Goal: Task Accomplishment & Management: Complete application form

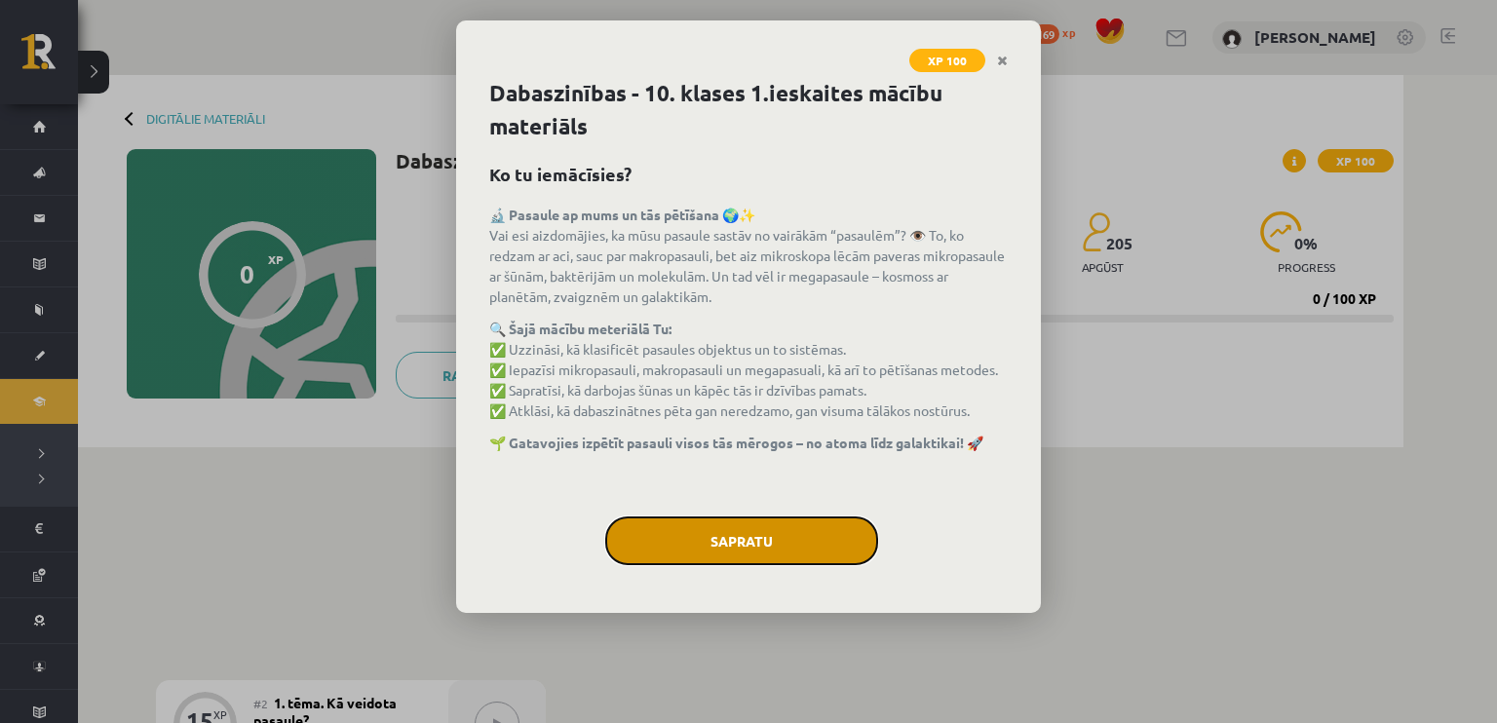
click at [772, 529] on button "Sapratu" at bounding box center [741, 540] width 273 height 49
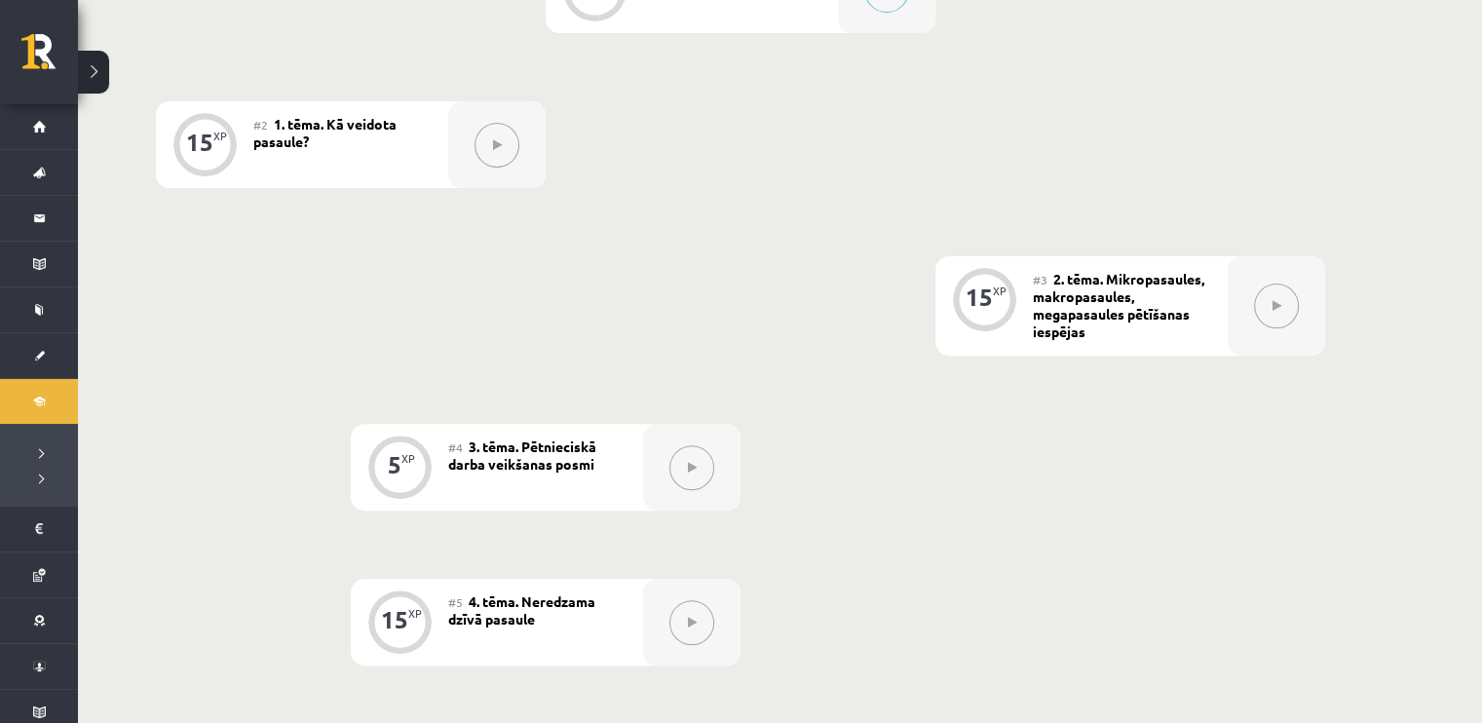
scroll to position [97, 0]
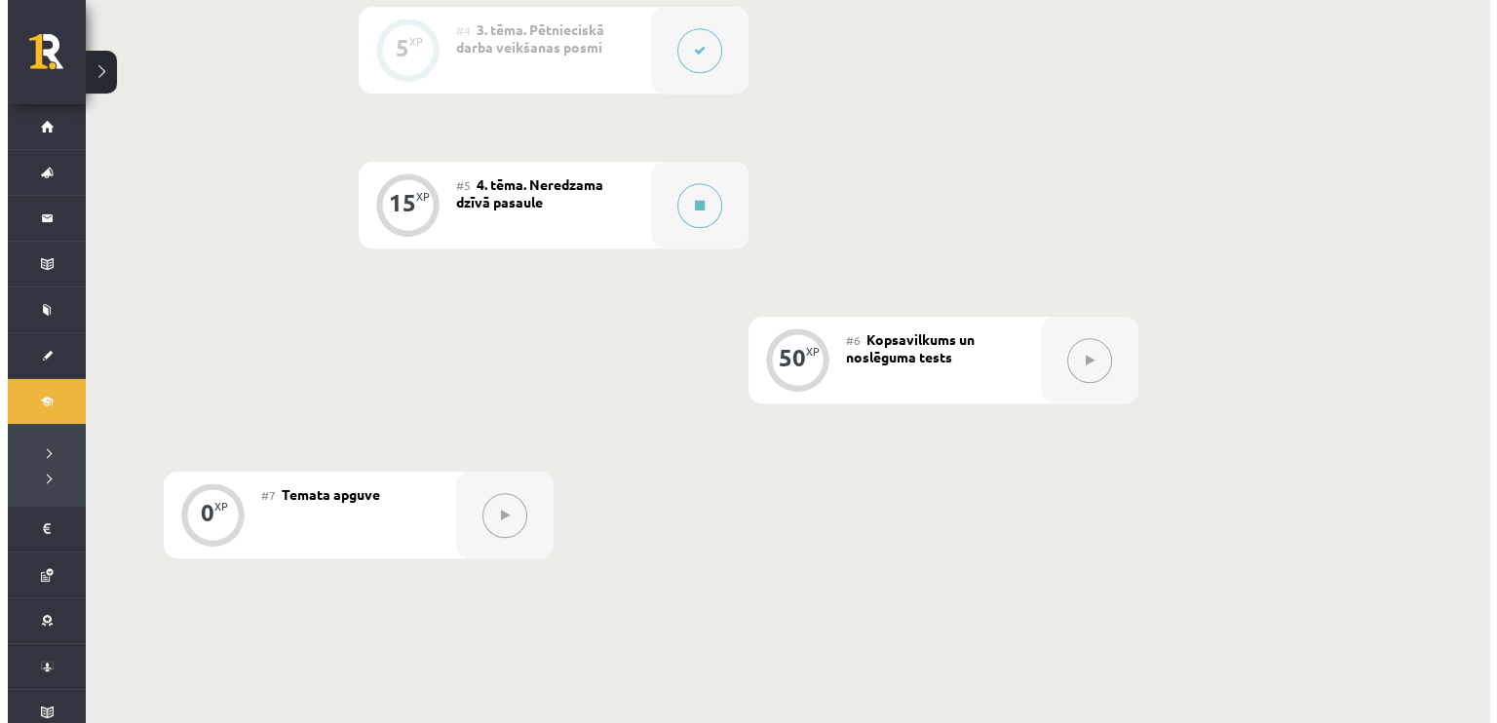
scroll to position [1171, 0]
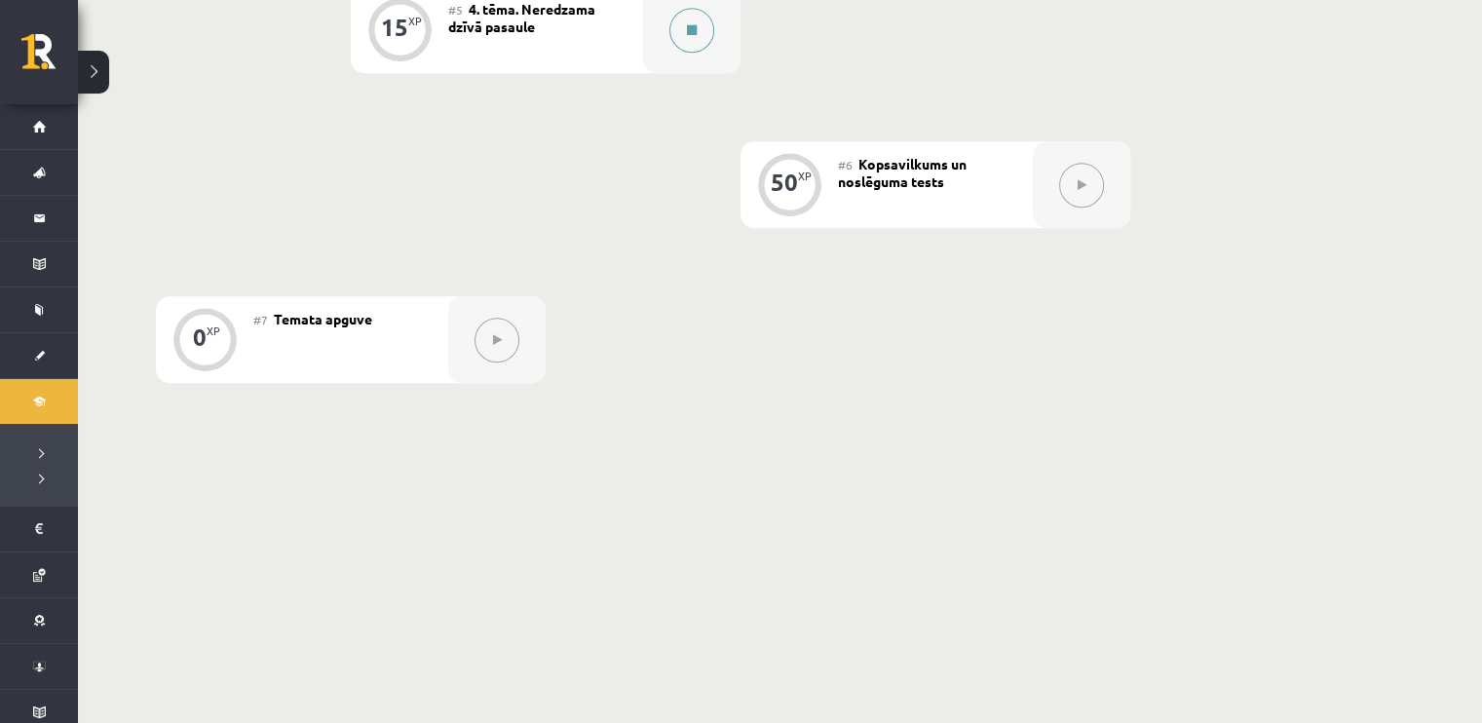
click at [700, 36] on button at bounding box center [691, 30] width 45 height 45
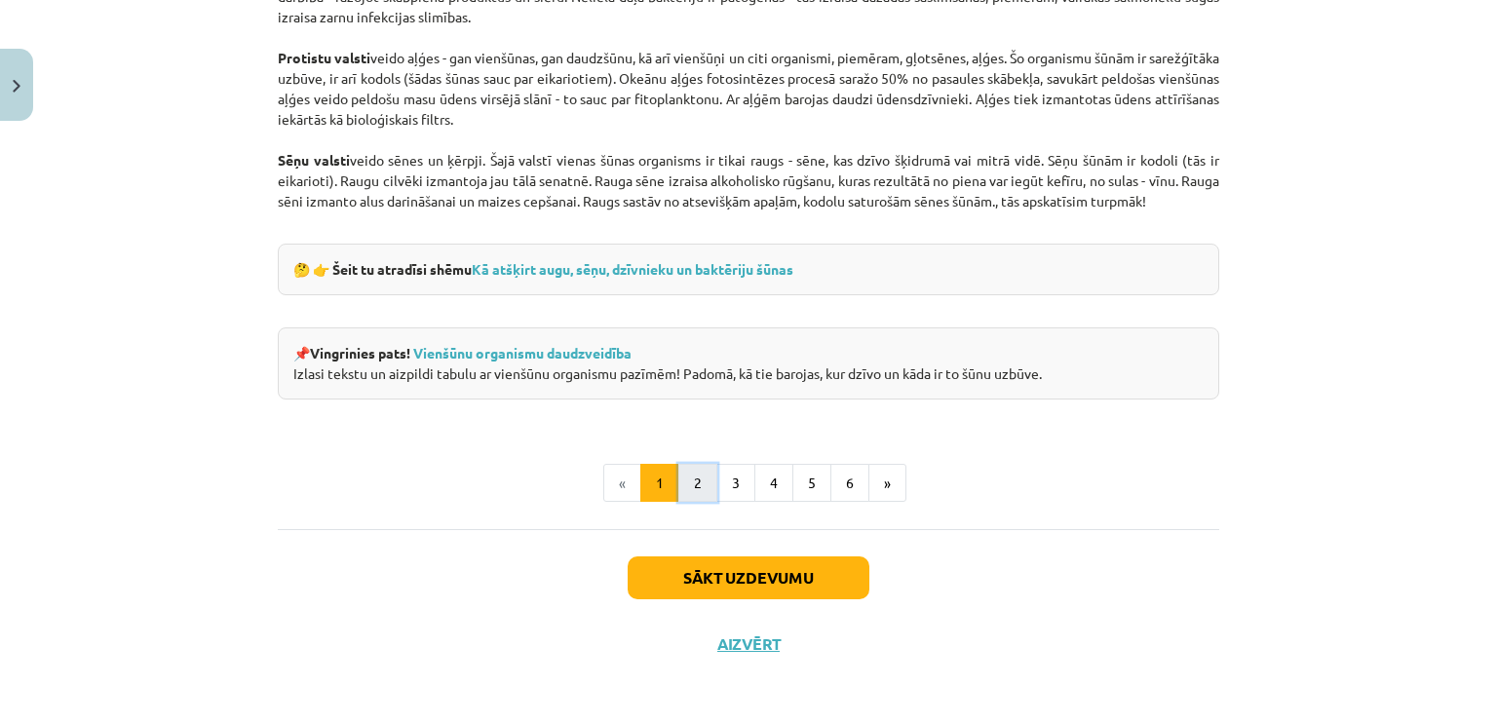
click at [696, 486] on button "2" at bounding box center [697, 483] width 39 height 39
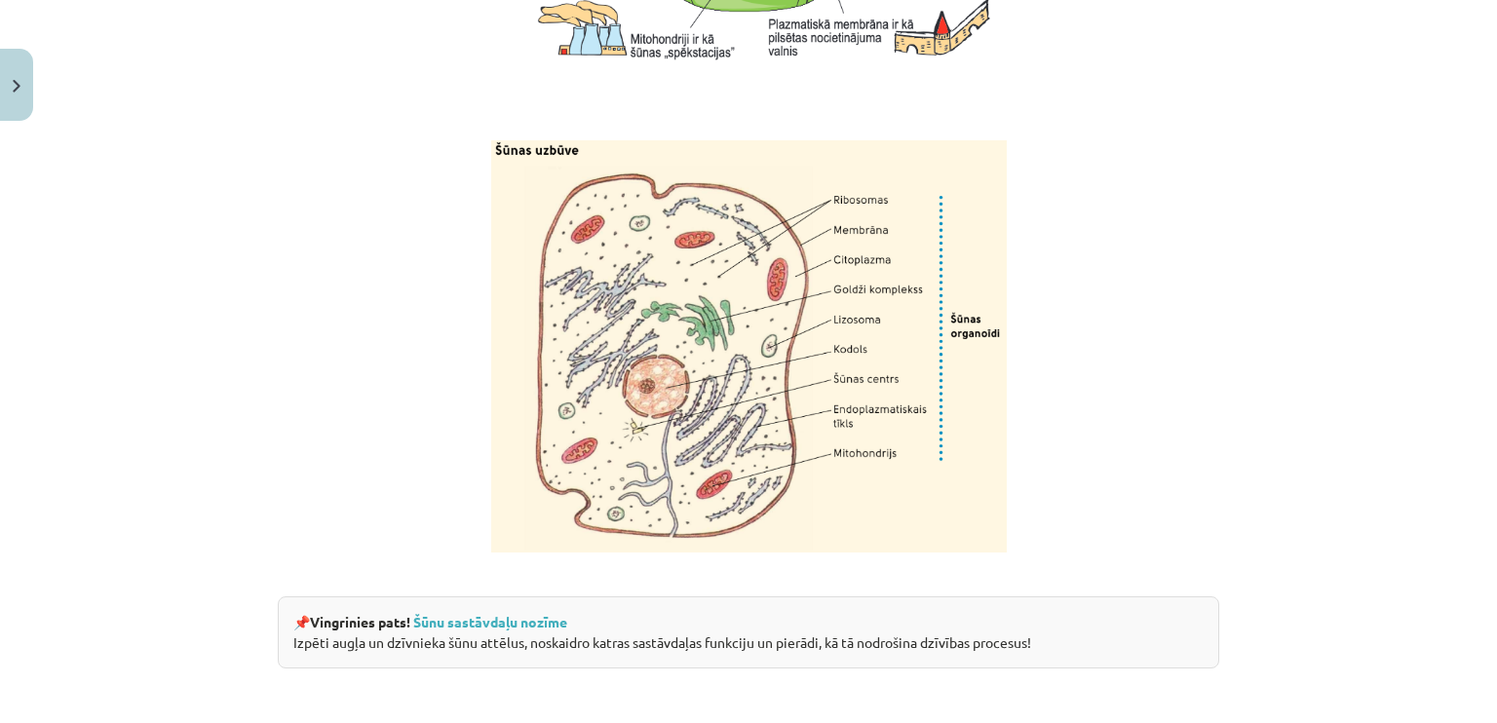
scroll to position [2433, 0]
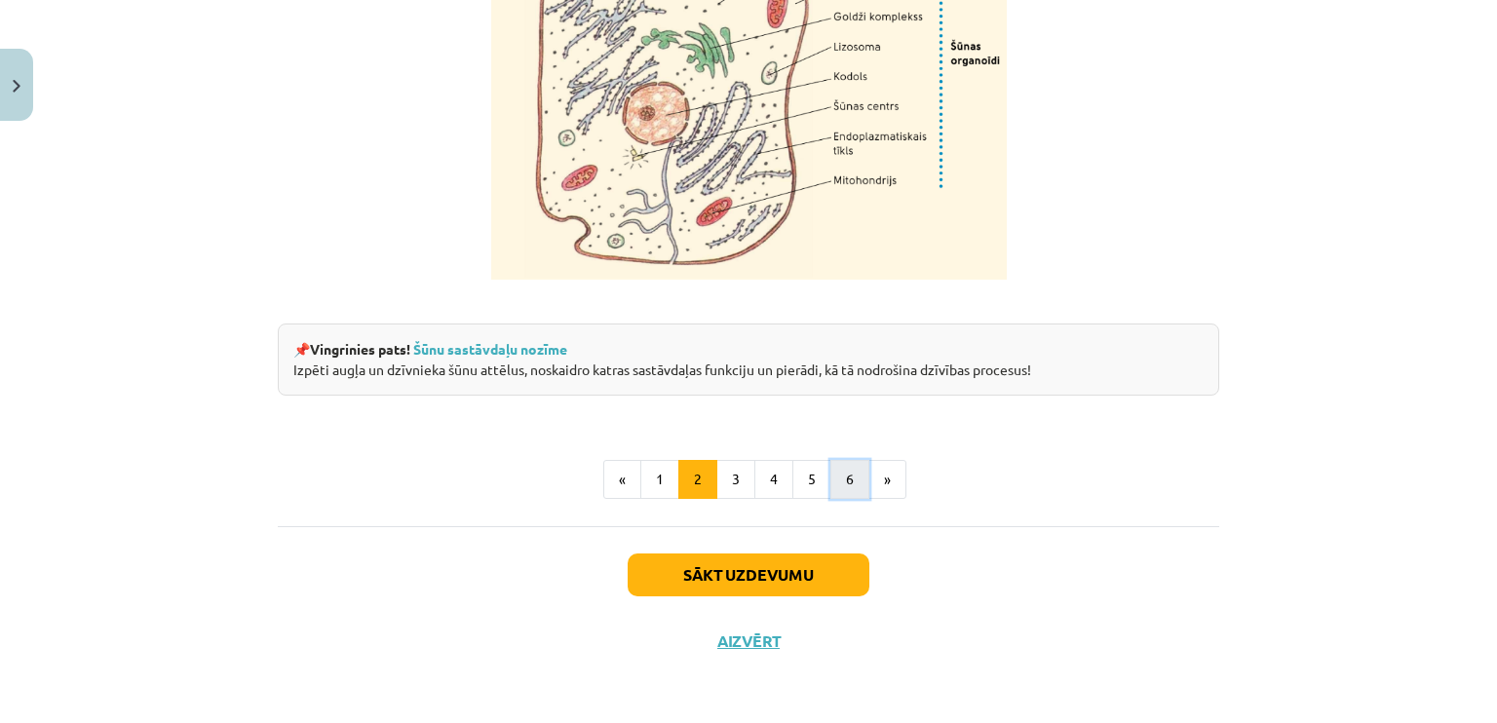
click at [833, 488] on button "6" at bounding box center [849, 479] width 39 height 39
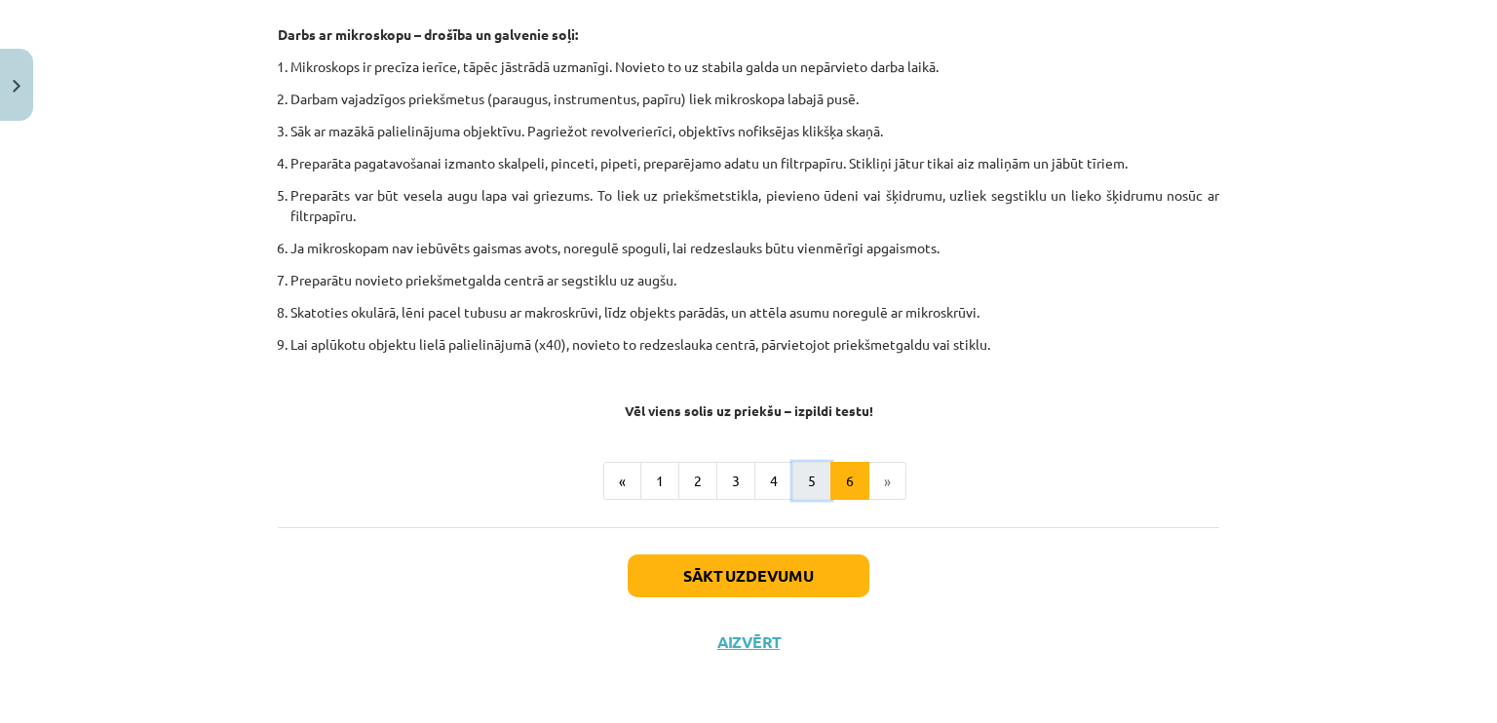
click at [792, 472] on button "5" at bounding box center [811, 481] width 39 height 39
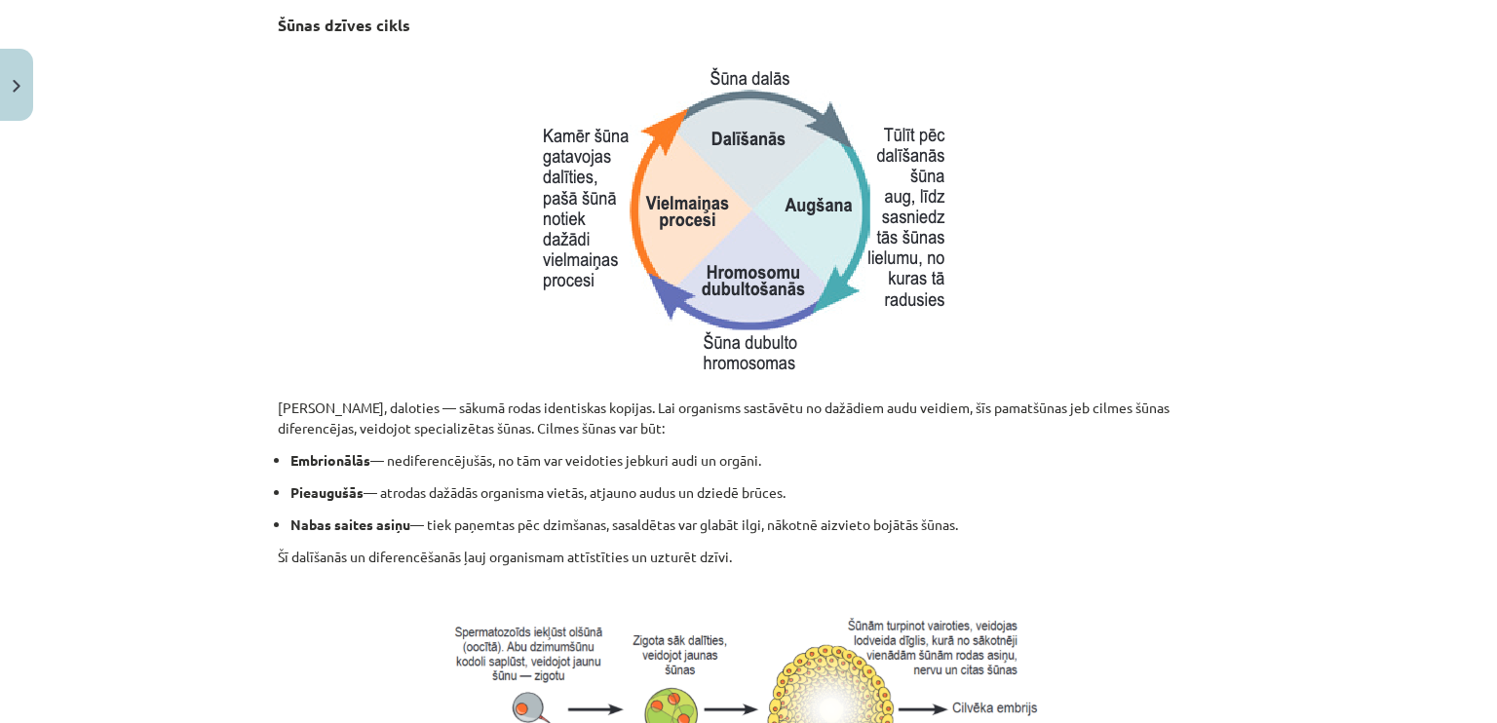
scroll to position [890, 0]
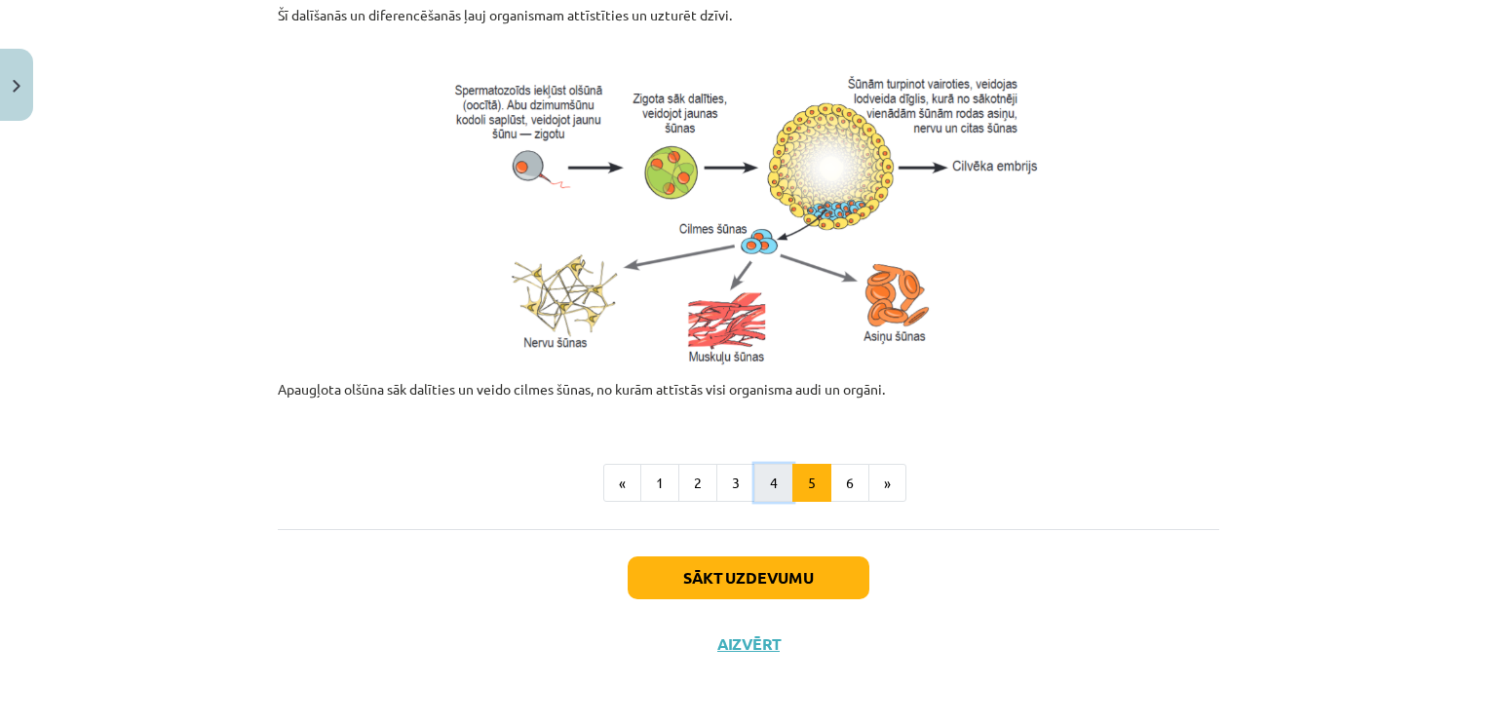
click at [760, 464] on button "4" at bounding box center [773, 483] width 39 height 39
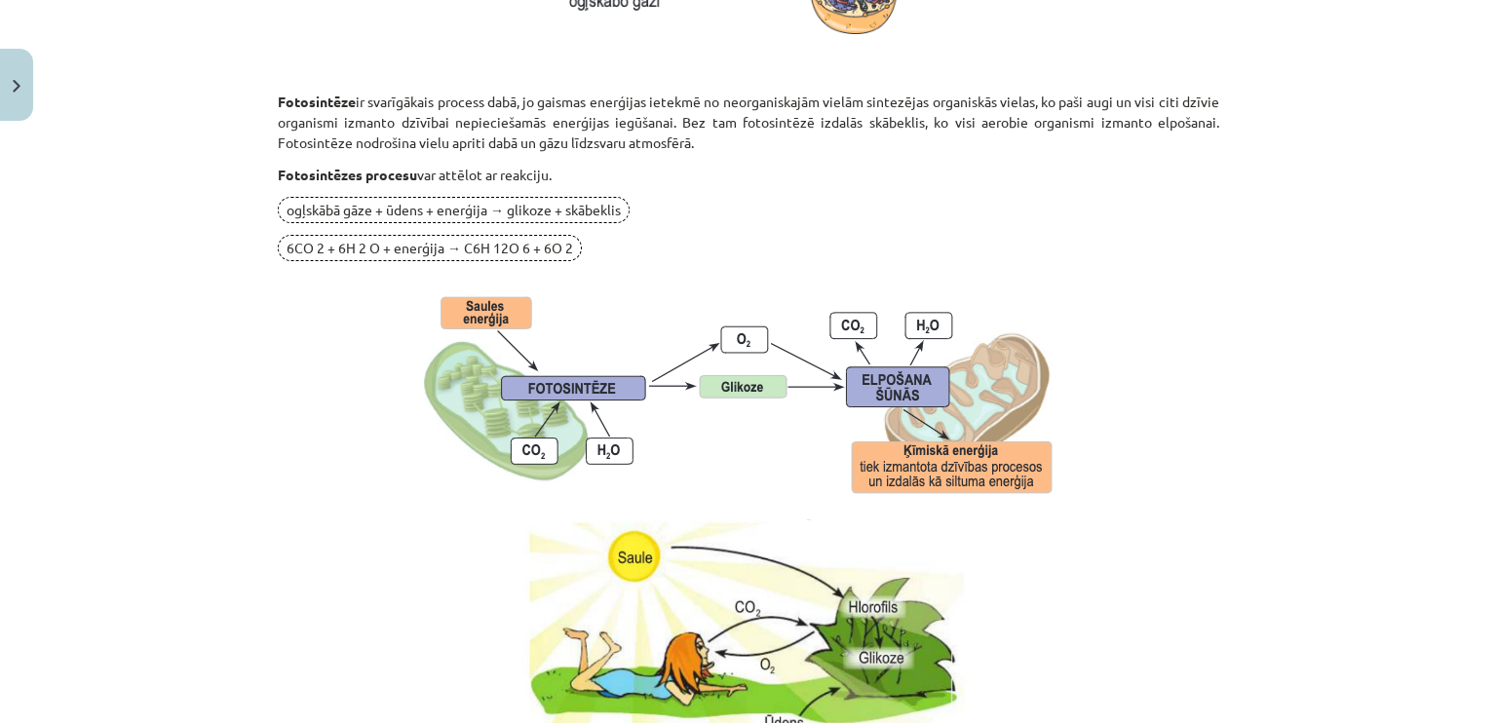
scroll to position [2004, 0]
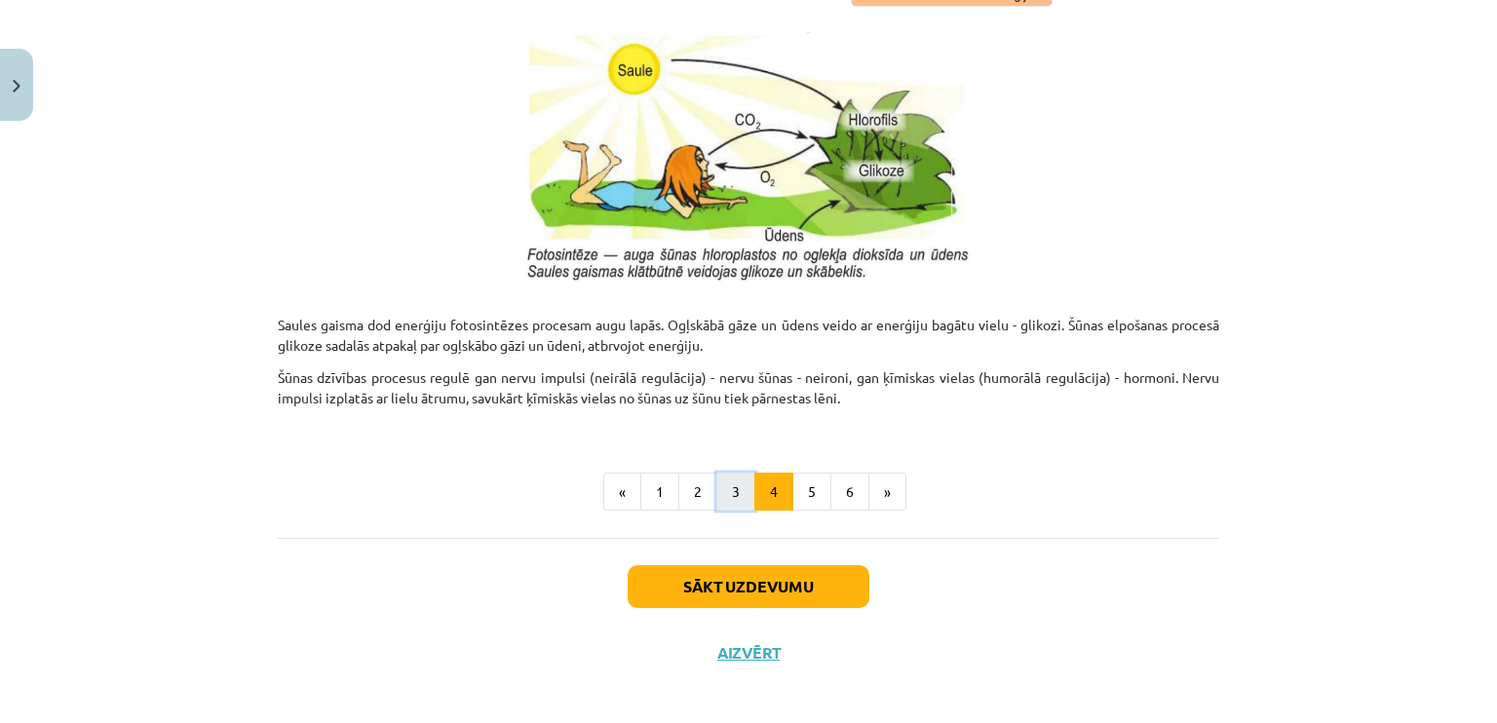
click at [720, 485] on button "3" at bounding box center [735, 492] width 39 height 39
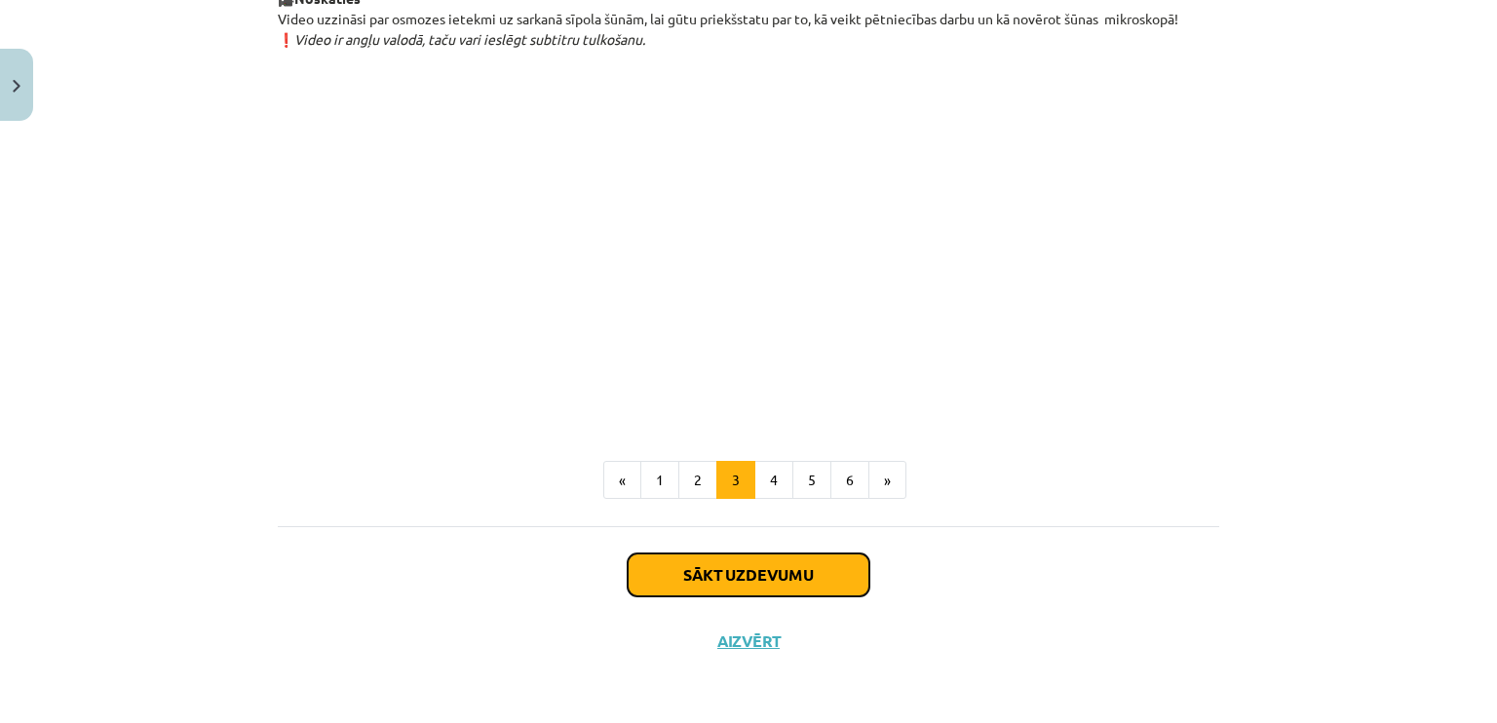
click at [711, 587] on button "Sākt uzdevumu" at bounding box center [748, 574] width 242 height 43
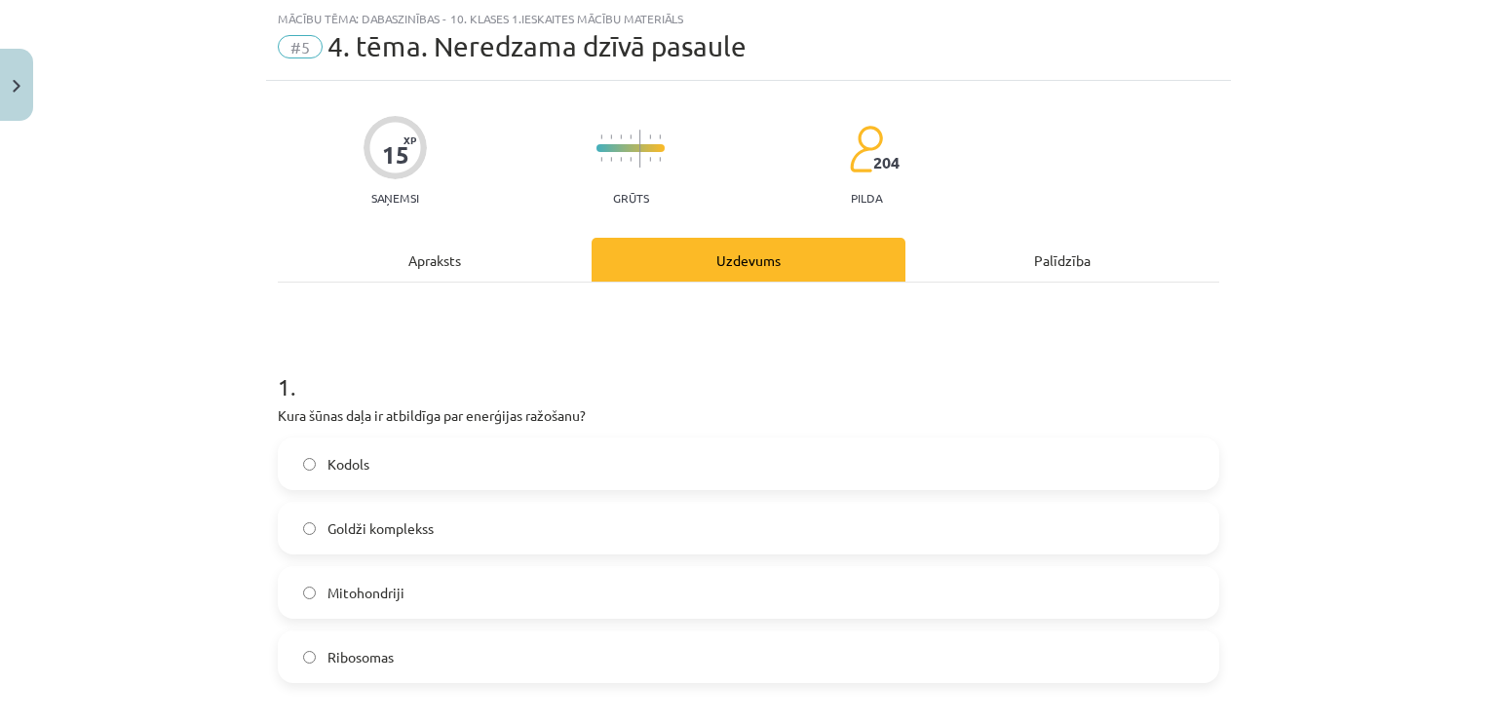
scroll to position [146, 0]
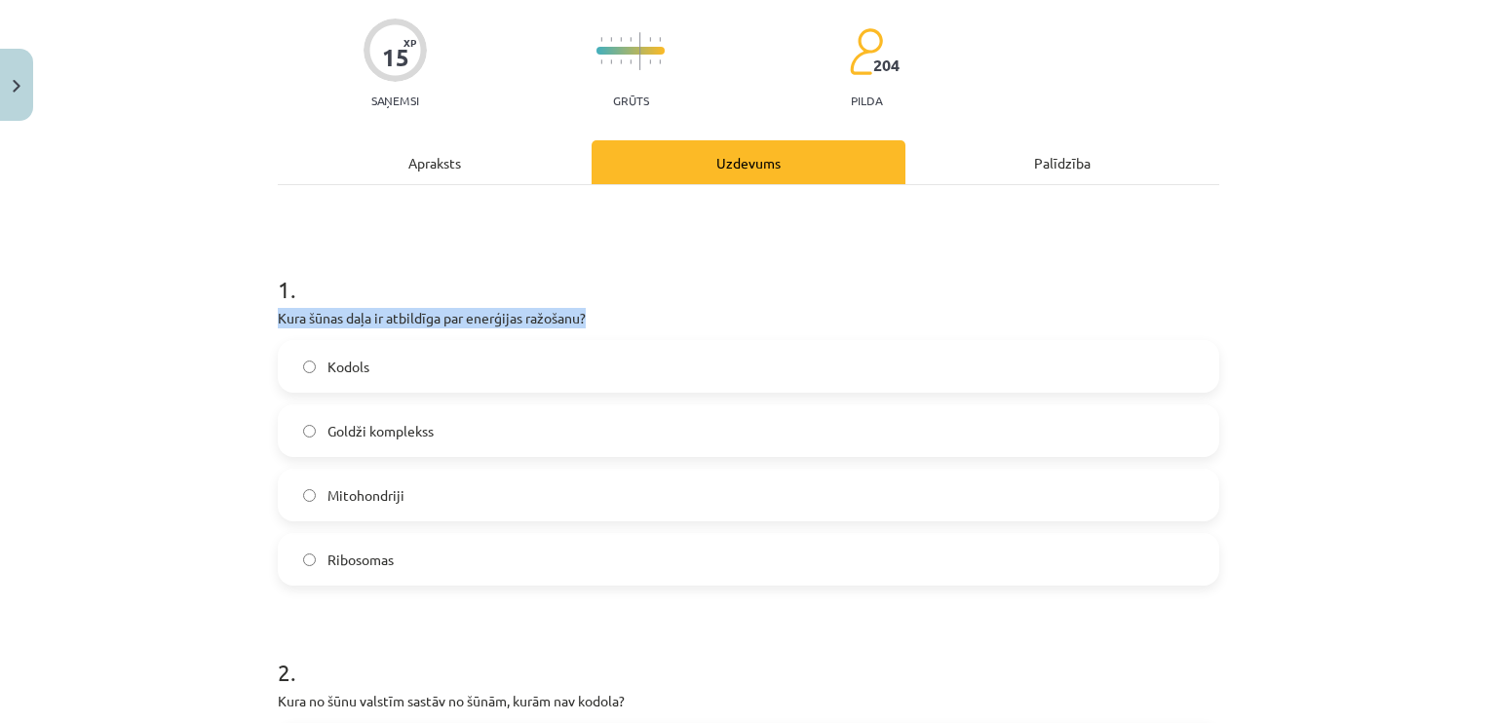
drag, startPoint x: 238, startPoint y: 312, endPoint x: 703, endPoint y: 306, distance: 465.7
click at [703, 306] on div "Mācību tēma: Dabaszinības - 10. klases 1.ieskaites mācību materiāls #5 4. tēma.…" at bounding box center [748, 361] width 1497 height 723
copy p "Kura šūnas daļa ir atbildīga par enerģijas ražošanu?"
click at [405, 480] on label "Mitohondriji" at bounding box center [748, 495] width 937 height 49
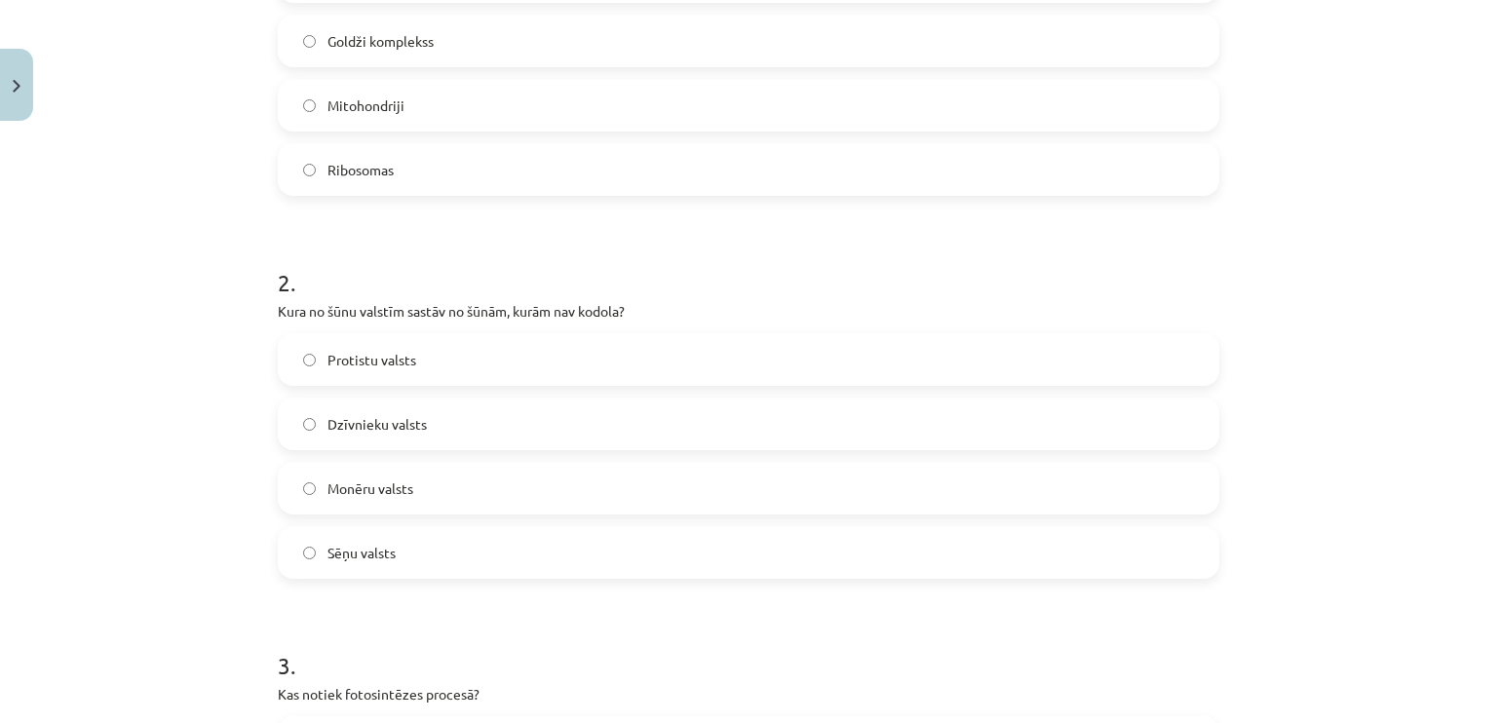
scroll to position [731, 0]
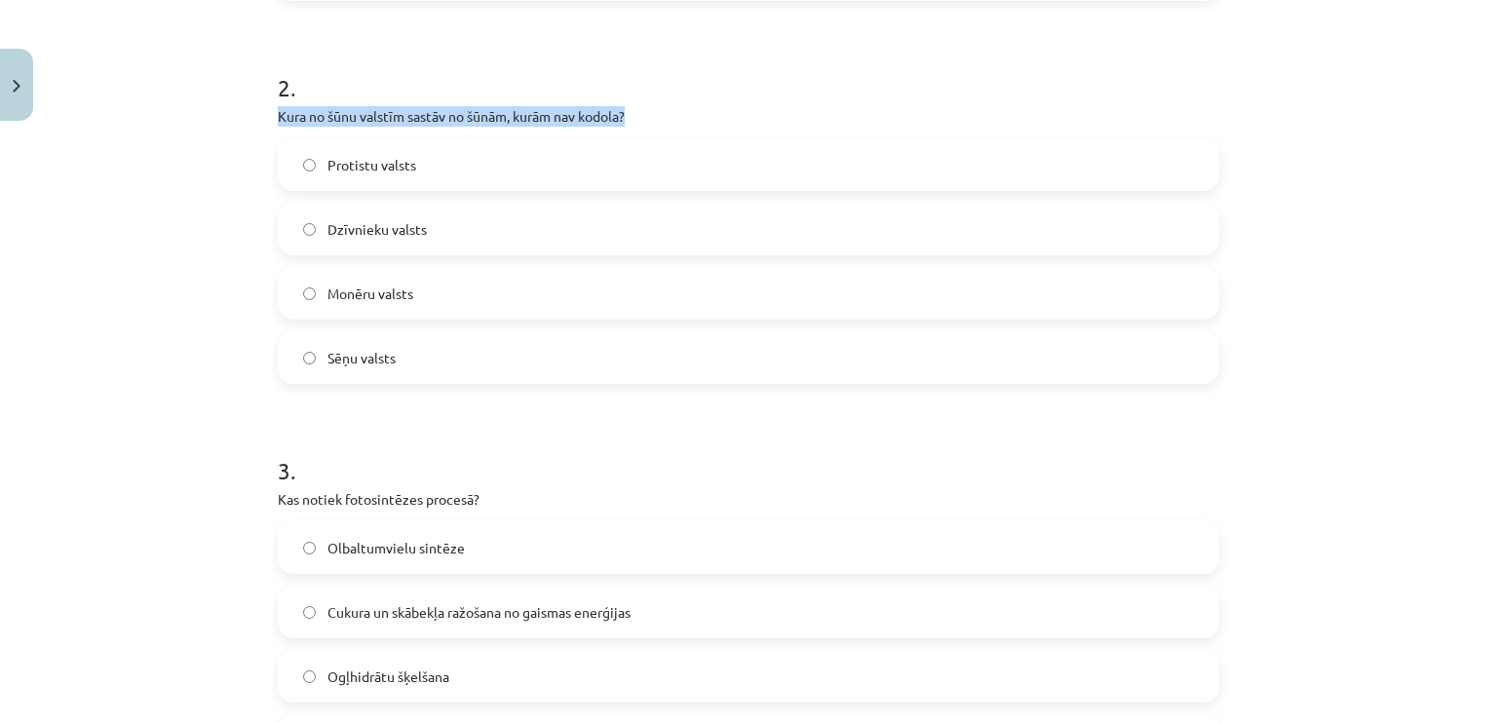
drag, startPoint x: 242, startPoint y: 113, endPoint x: 706, endPoint y: 113, distance: 464.7
click at [706, 113] on div "Mācību tēma: Dabaszinības - 10. klases 1.ieskaites mācību materiāls #5 4. tēma.…" at bounding box center [748, 361] width 1497 height 723
copy p "Kura no šūnu valstīm sastāv no šūnām, kurām nav kodola?"
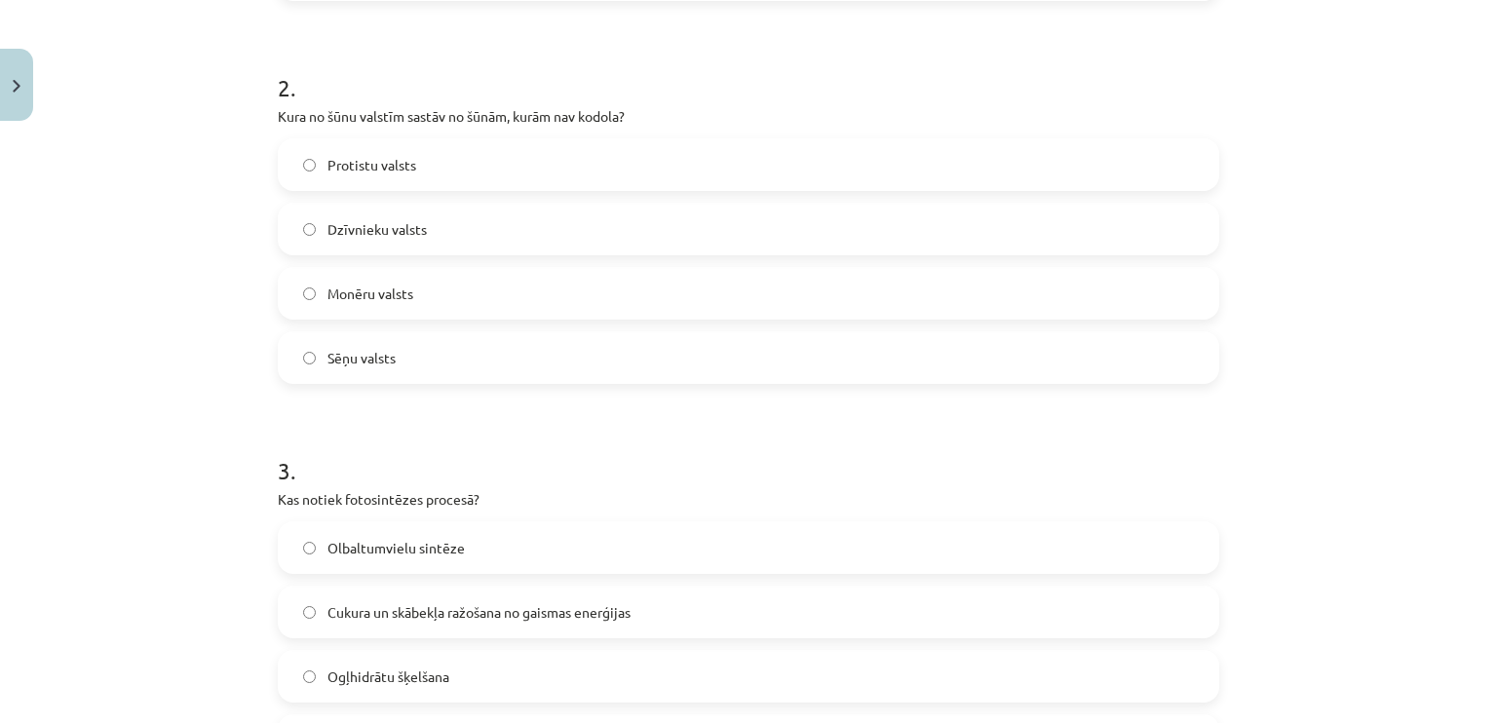
click at [463, 163] on label "Protistu valsts" at bounding box center [748, 164] width 937 height 49
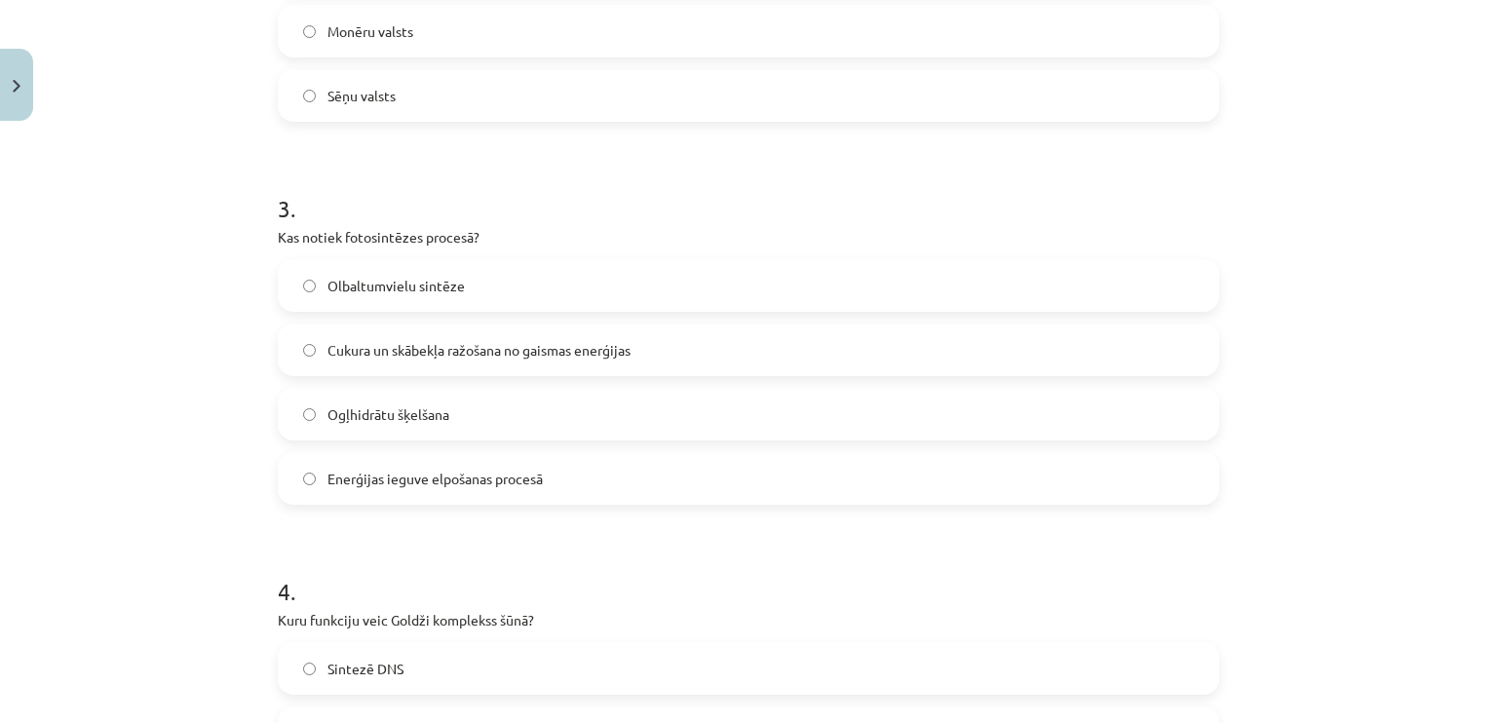
scroll to position [1023, 0]
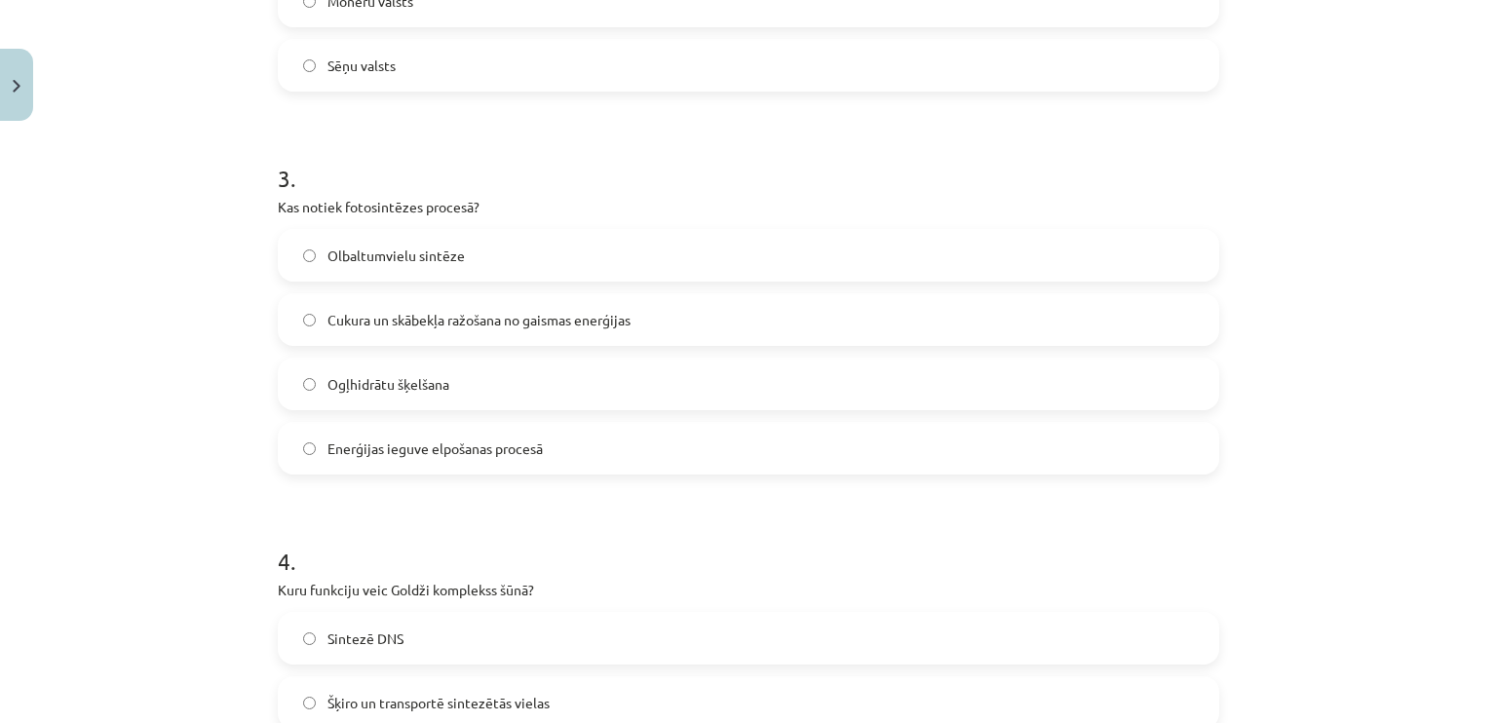
click at [380, 393] on span "Ogļhidrātu šķelšana" at bounding box center [388, 384] width 122 height 20
drag, startPoint x: 518, startPoint y: 201, endPoint x: 256, endPoint y: 213, distance: 262.4
click at [256, 213] on div "Mācību tēma: Dabaszinības - 10. klases 1.ieskaites mācību materiāls #5 4. tēma.…" at bounding box center [748, 361] width 1497 height 723
copy p "Kas notiek fotosintēzes procesā?"
click at [170, 276] on div "Mācību tēma: Dabaszinības - 10. klases 1.ieskaites mācību materiāls #5 4. tēma.…" at bounding box center [748, 361] width 1497 height 723
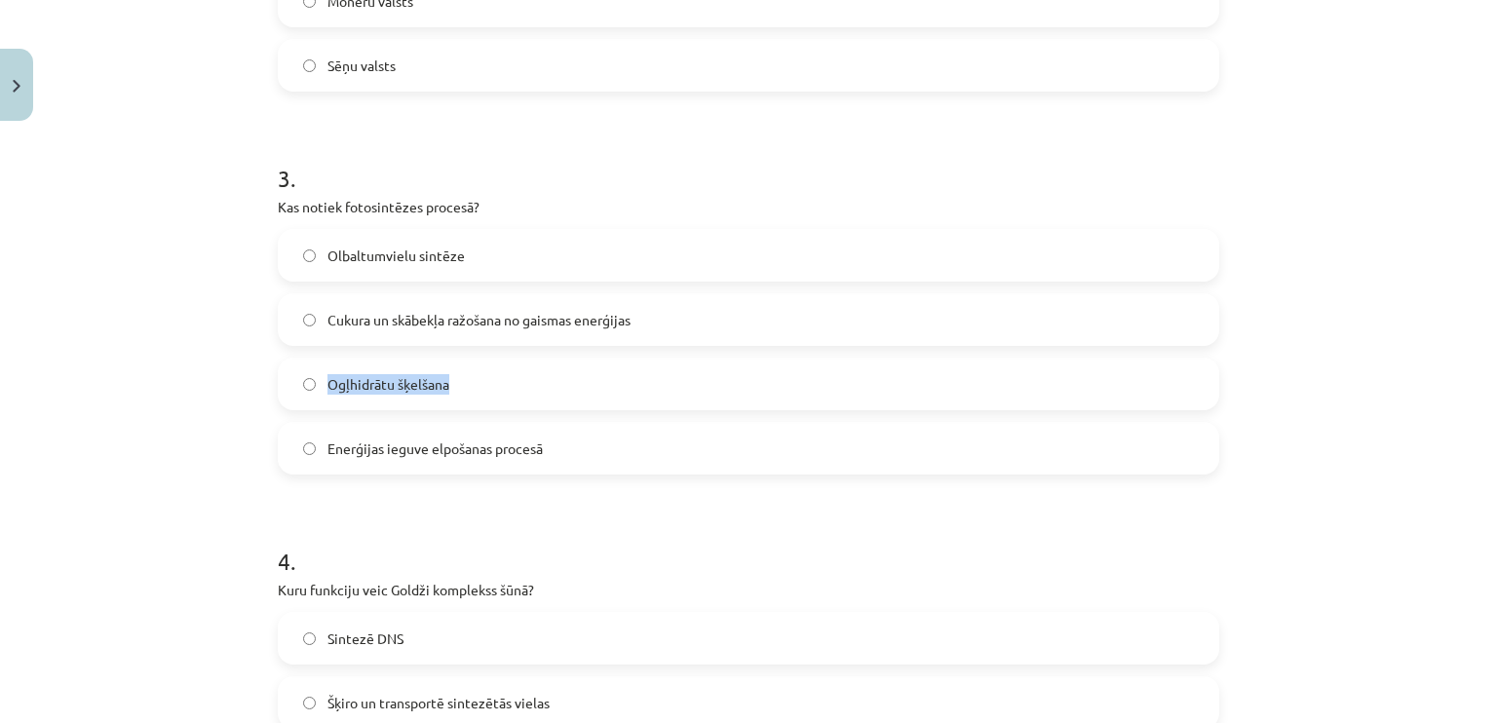
click at [299, 377] on label "Ogļhidrātu šķelšana" at bounding box center [748, 384] width 937 height 49
copy label "Ogļhidrātu šķelšana"
click at [307, 472] on div "Enerģijas ieguve elpošanas procesā" at bounding box center [748, 448] width 941 height 53
click at [309, 457] on label "Enerģijas ieguve elpošanas procesā" at bounding box center [748, 448] width 937 height 49
click at [313, 320] on label "Cukura un skābekļa ražošana no gaismas enerģijas" at bounding box center [748, 319] width 937 height 49
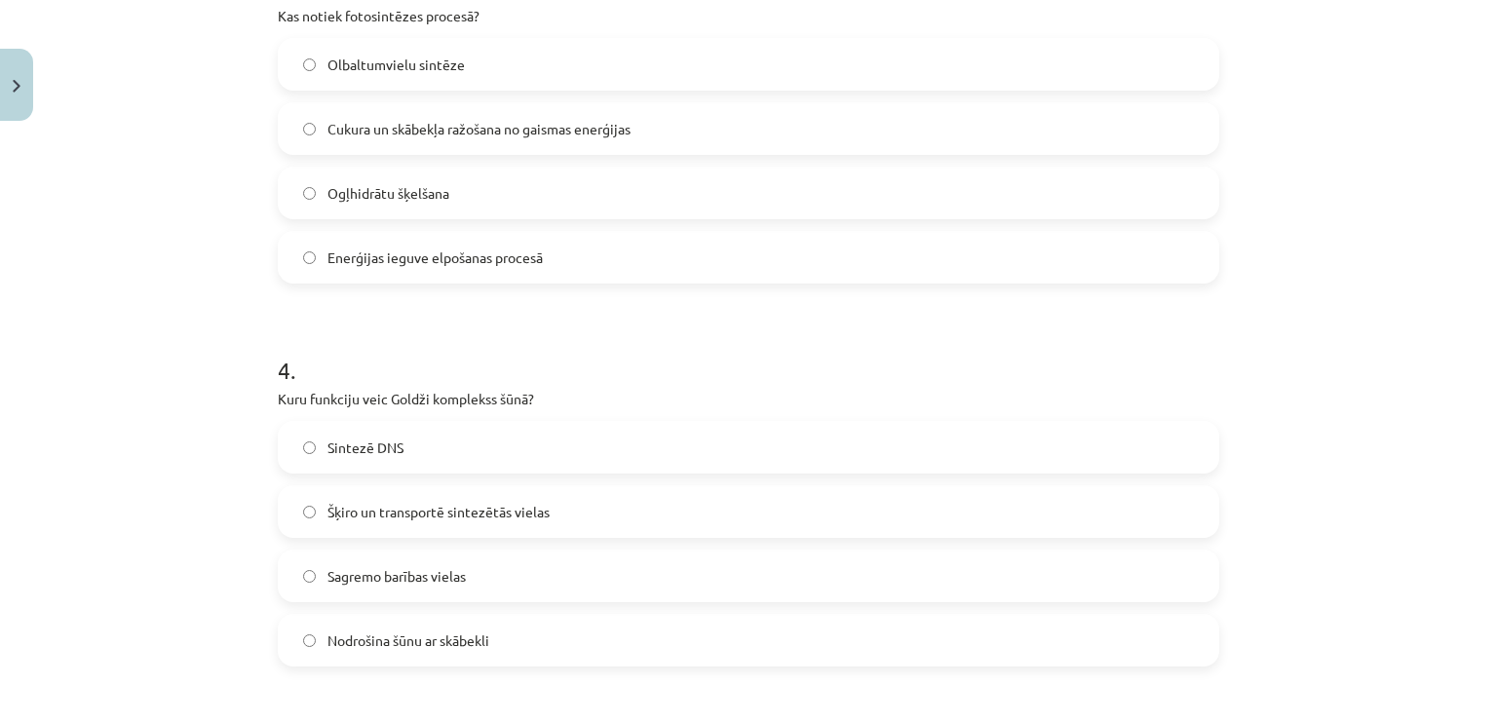
scroll to position [1218, 0]
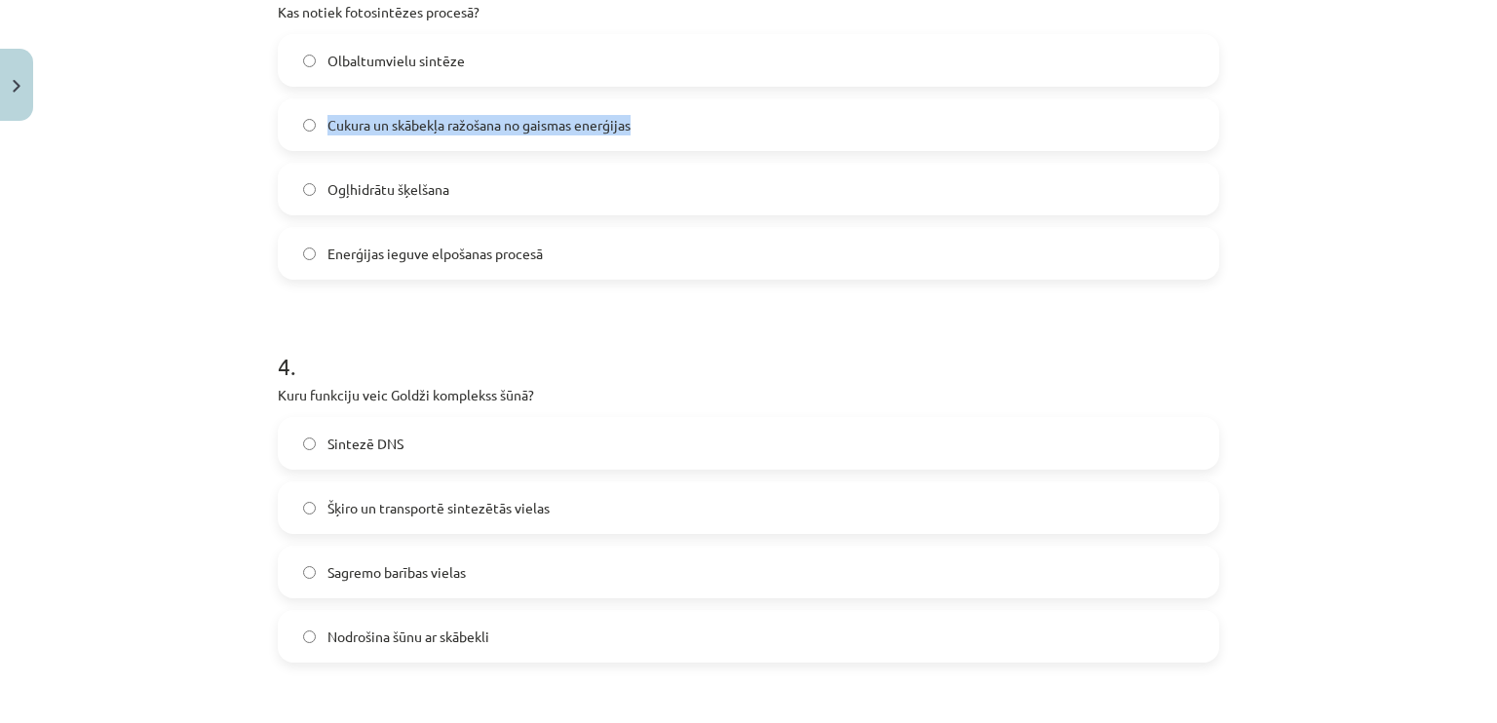
drag, startPoint x: 658, startPoint y: 118, endPoint x: 322, endPoint y: 127, distance: 335.3
click at [322, 127] on label "Cukura un skābekļa ražošana no gaismas enerģijas" at bounding box center [748, 124] width 937 height 49
copy span "Cukura un skābekļa ražošana no gaismas enerģijas"
click at [188, 304] on div "Mācību tēma: Dabaszinības - 10. klases 1.ieskaites mācību materiāls #5 4. tēma.…" at bounding box center [748, 361] width 1497 height 723
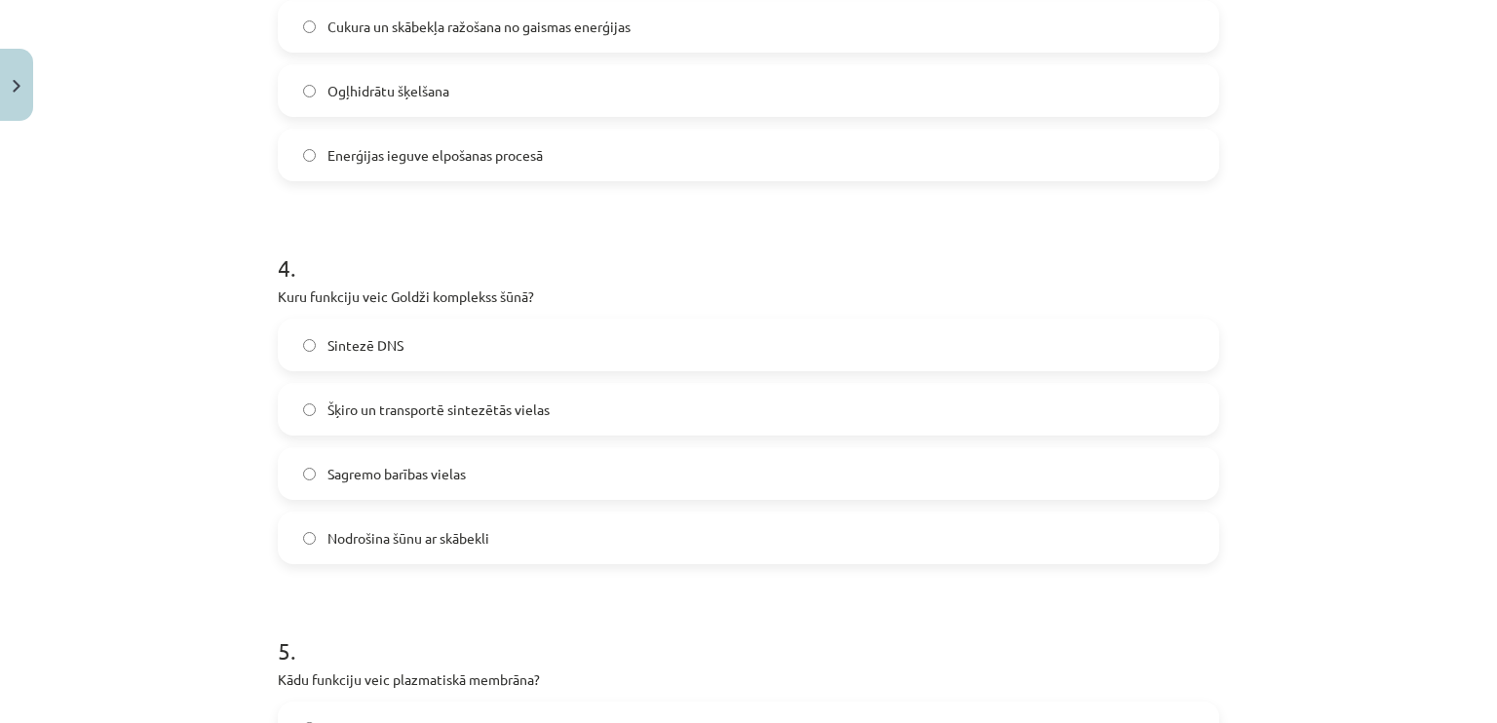
scroll to position [1413, 0]
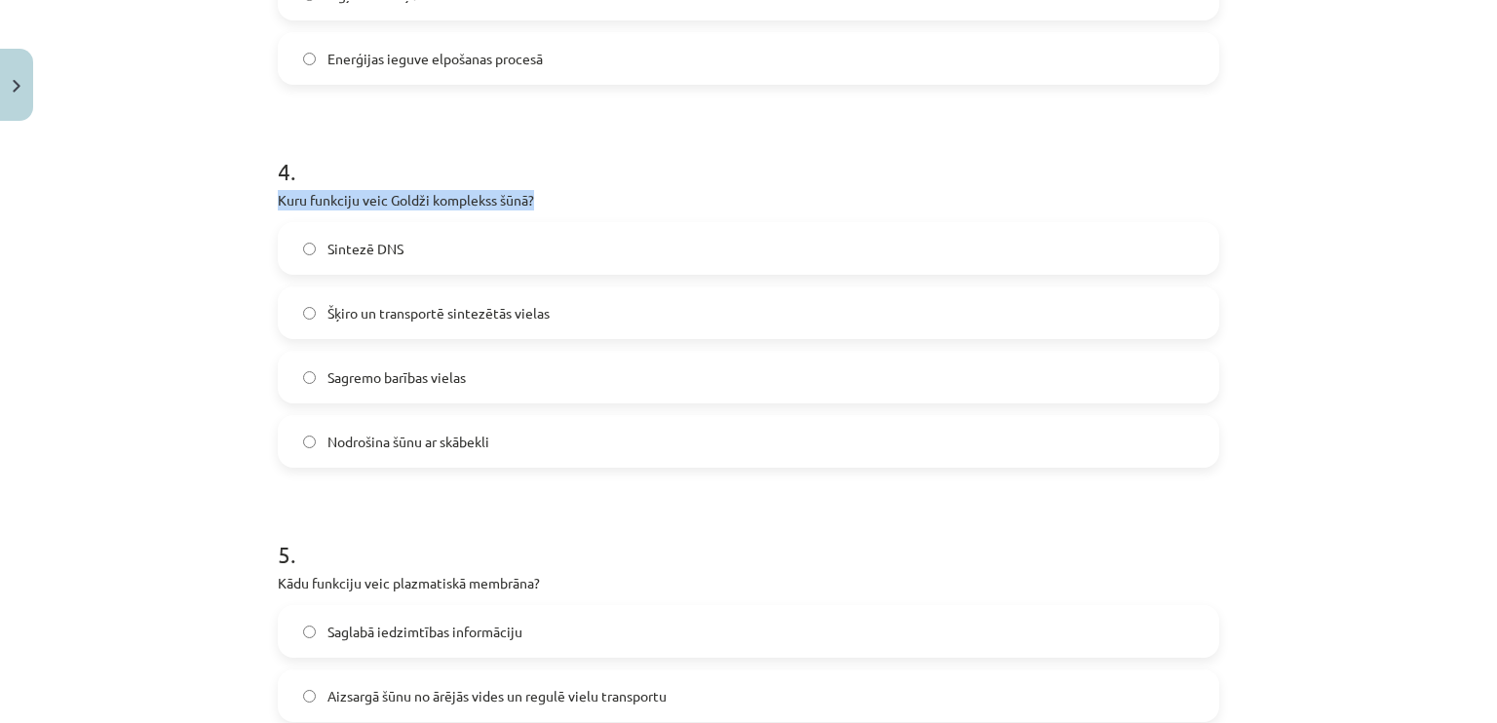
drag, startPoint x: 251, startPoint y: 193, endPoint x: 555, endPoint y: 192, distance: 304.0
click at [555, 192] on div "Mācību tēma: Dabaszinības - 10. klases 1.ieskaites mācību materiāls #5 4. tēma.…" at bounding box center [748, 361] width 1497 height 723
copy p "Kuru funkciju veic Goldži komplekss šūnā?"
click at [118, 293] on div "Mācību tēma: Dabaszinības - 10. klases 1.ieskaites mācību materiāls #5 4. tēma.…" at bounding box center [748, 361] width 1497 height 723
click at [413, 321] on span "Šķiro un transportē sintezētās vielas" at bounding box center [438, 313] width 222 height 20
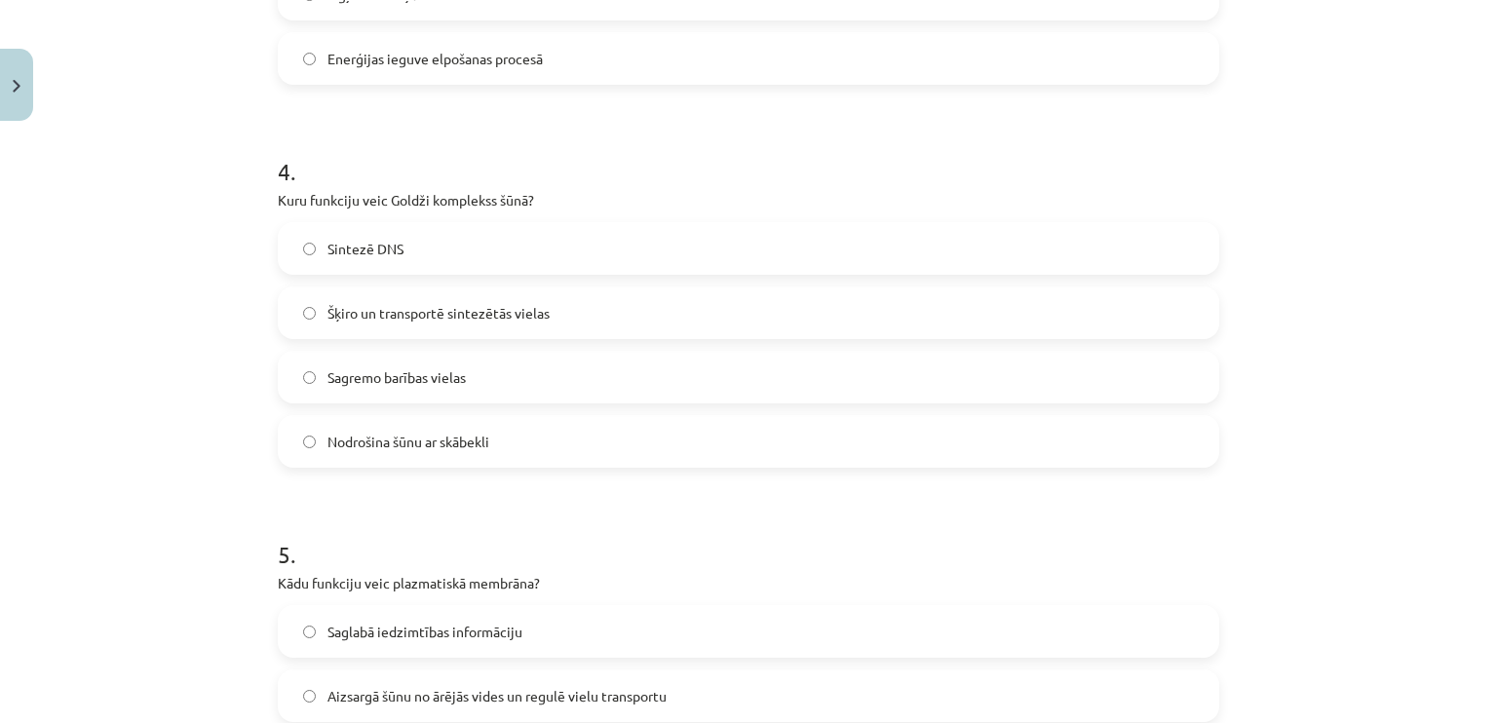
click at [338, 239] on span "Sintezē DNS" at bounding box center [365, 249] width 76 height 20
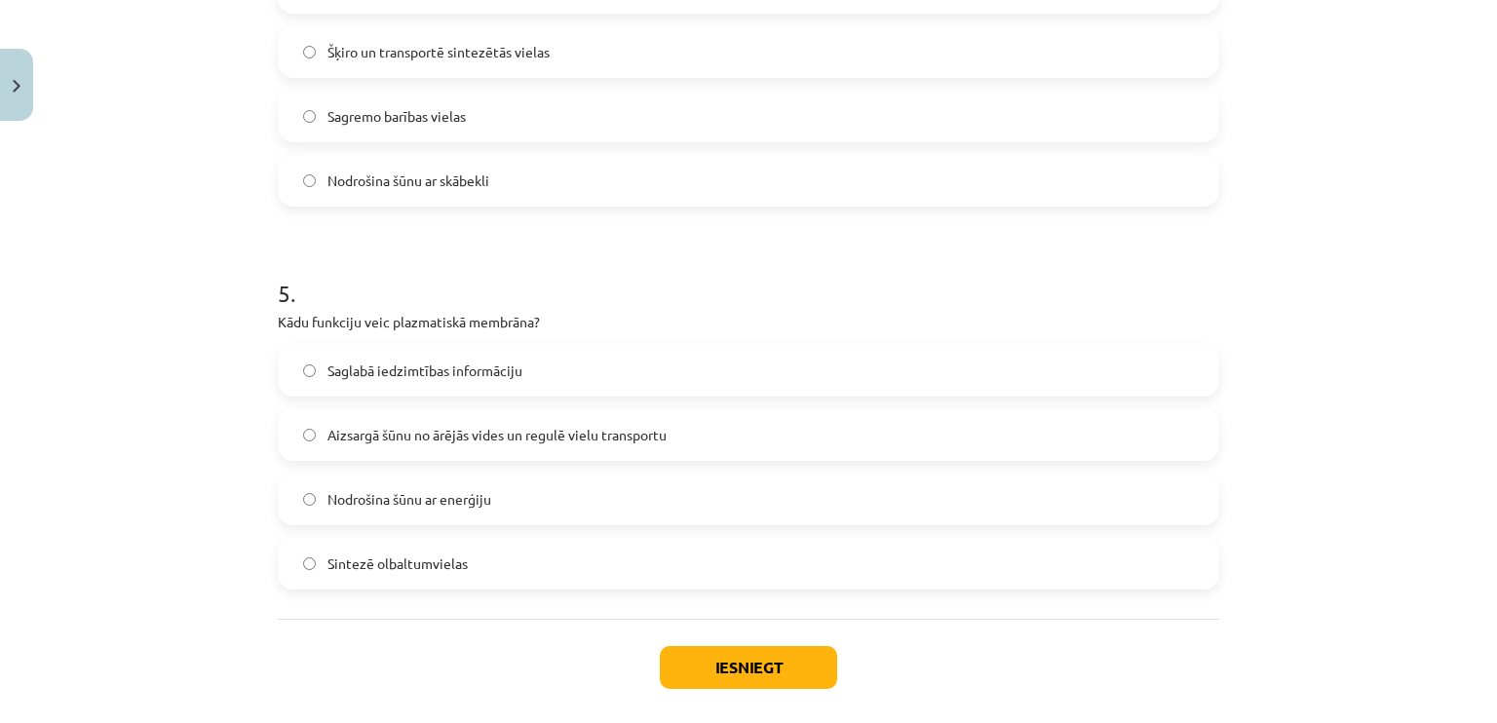
scroll to position [1705, 0]
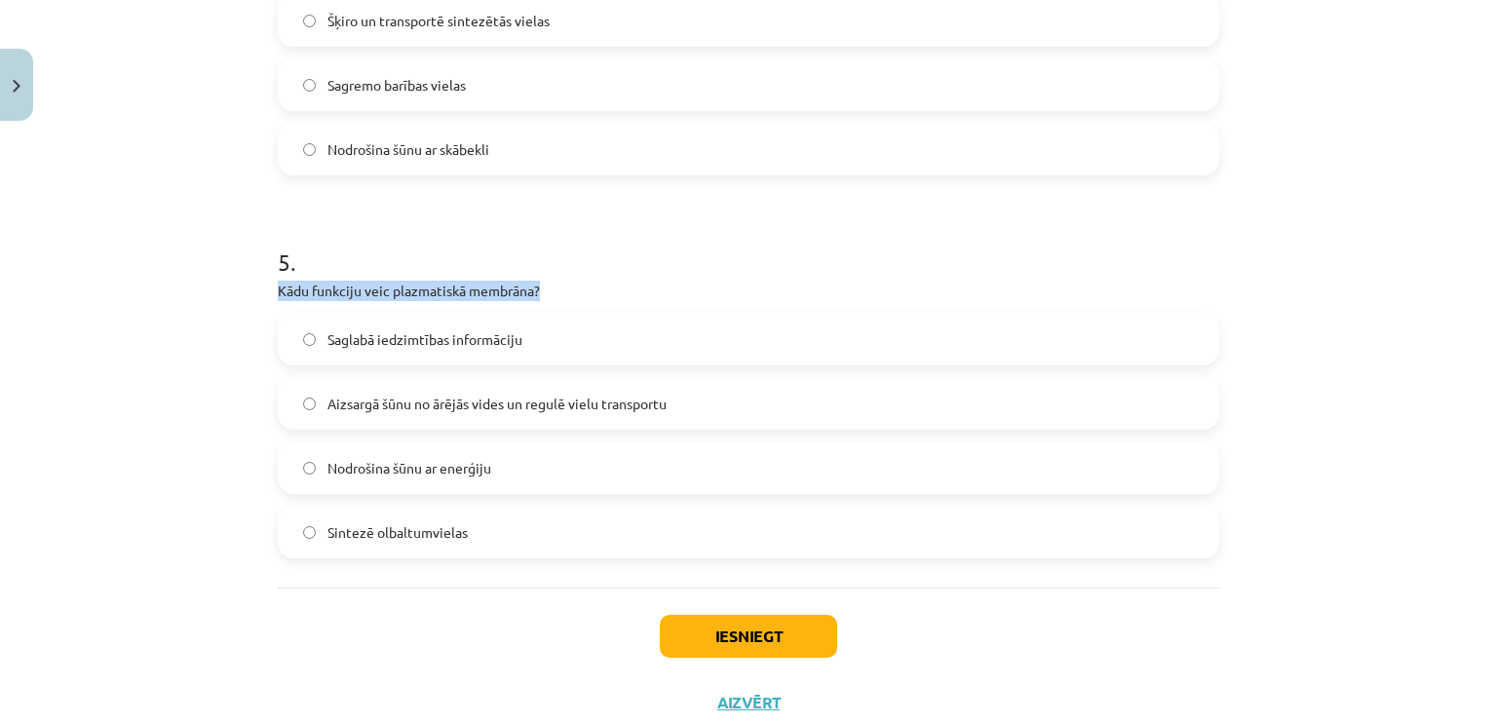
drag, startPoint x: 245, startPoint y: 283, endPoint x: 544, endPoint y: 289, distance: 299.2
click at [544, 289] on div "Mācību tēma: Dabaszinības - 10. klases 1.ieskaites mācību materiāls #5 4. tēma.…" at bounding box center [748, 361] width 1497 height 723
copy p "Kādu funkciju veic plazmatiskā membrāna?"
click at [371, 418] on label "Aizsargā šūnu no ārējās vides un regulē vielu transportu" at bounding box center [748, 403] width 937 height 49
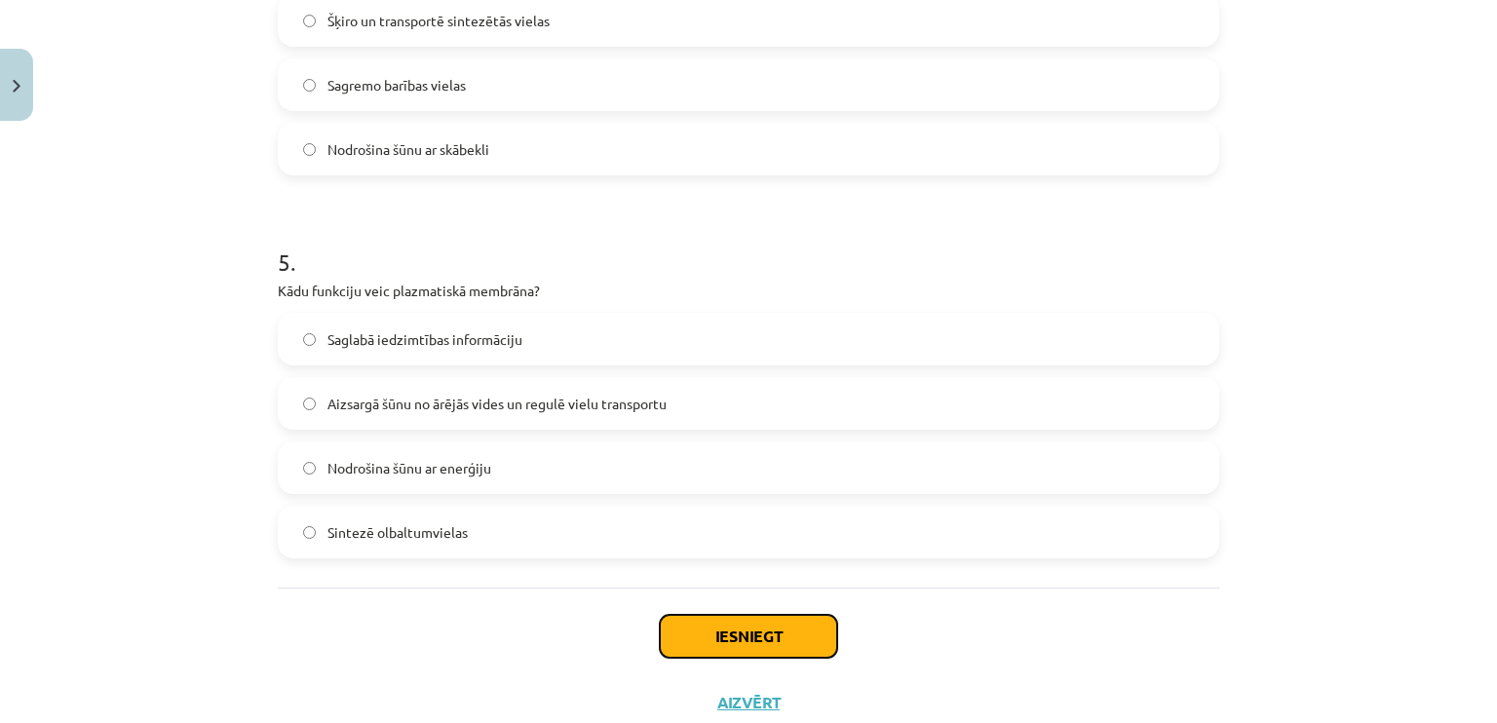
click at [662, 641] on button "Iesniegt" at bounding box center [748, 636] width 177 height 43
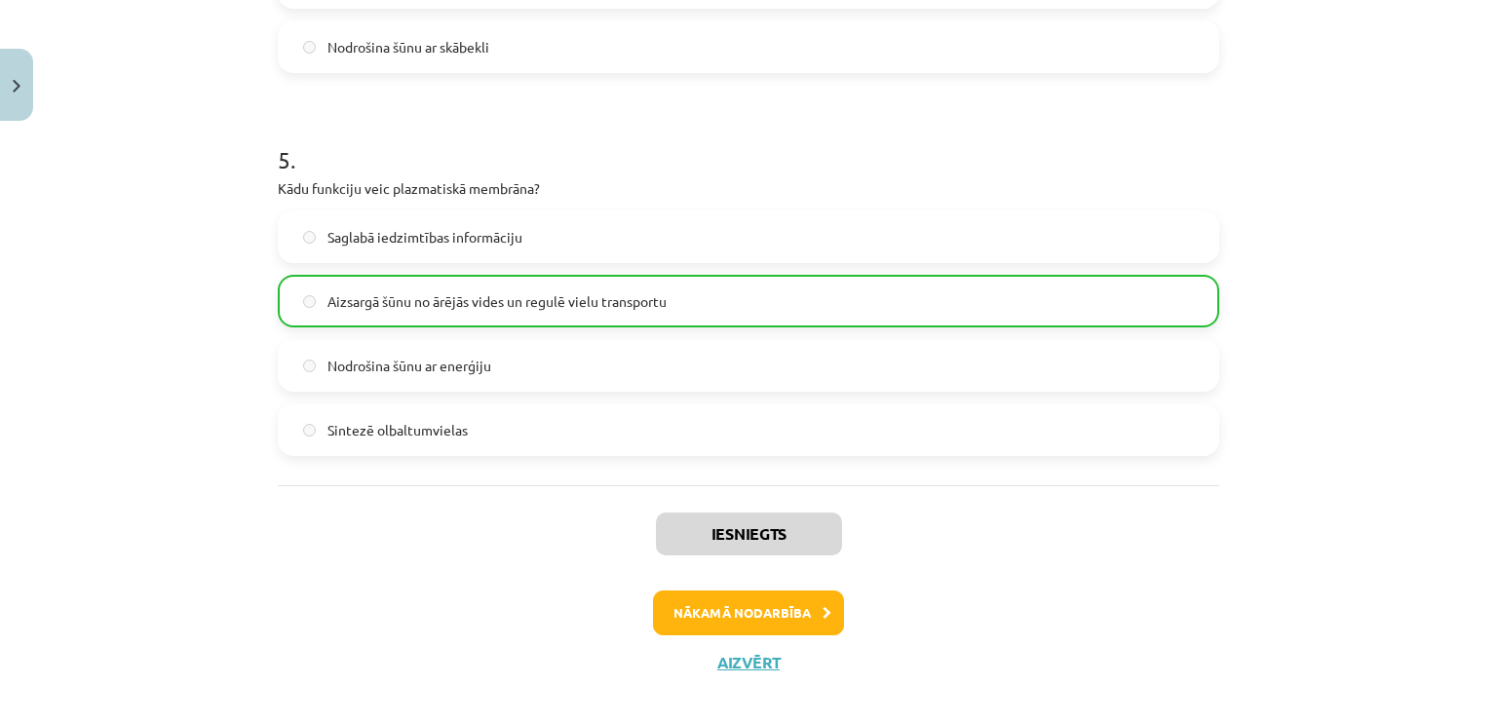
scroll to position [1827, 0]
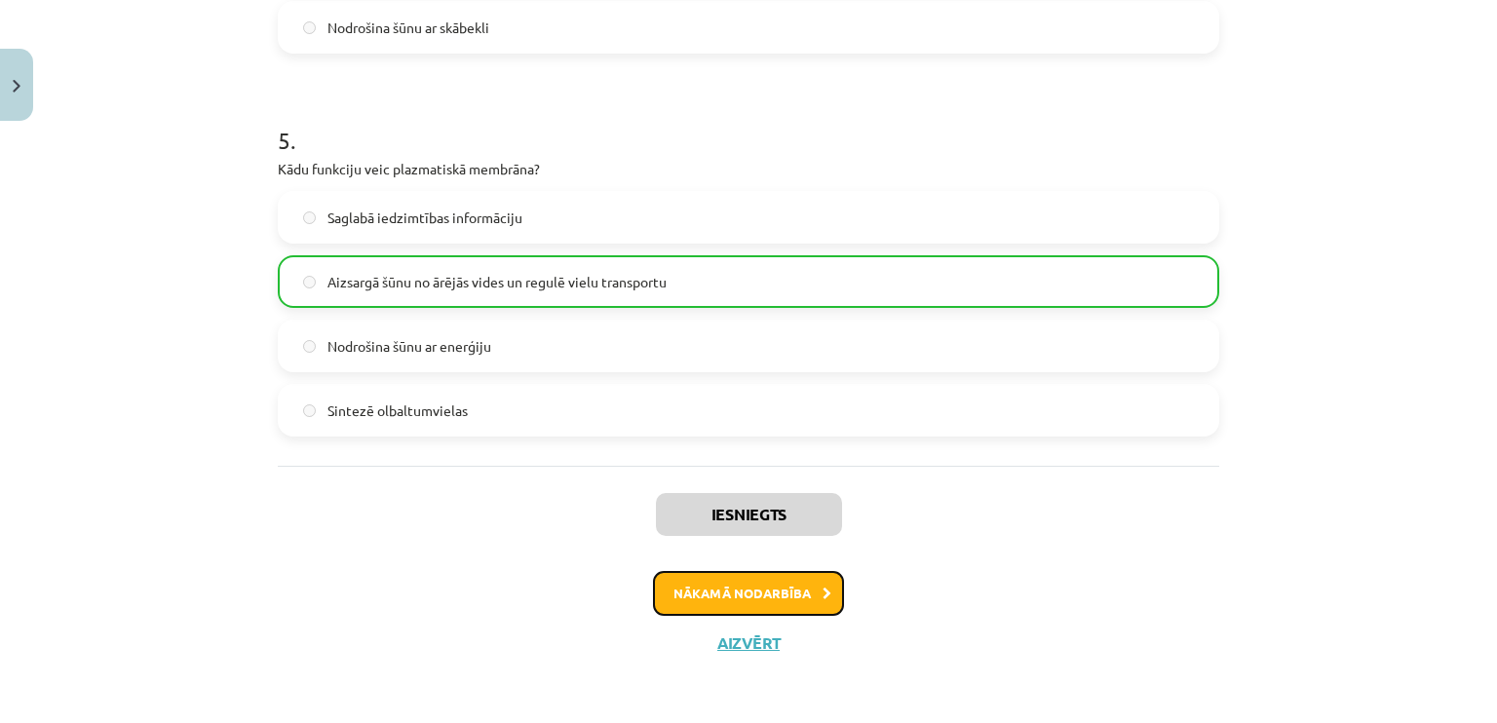
click at [752, 584] on button "Nākamā nodarbība" at bounding box center [748, 593] width 191 height 45
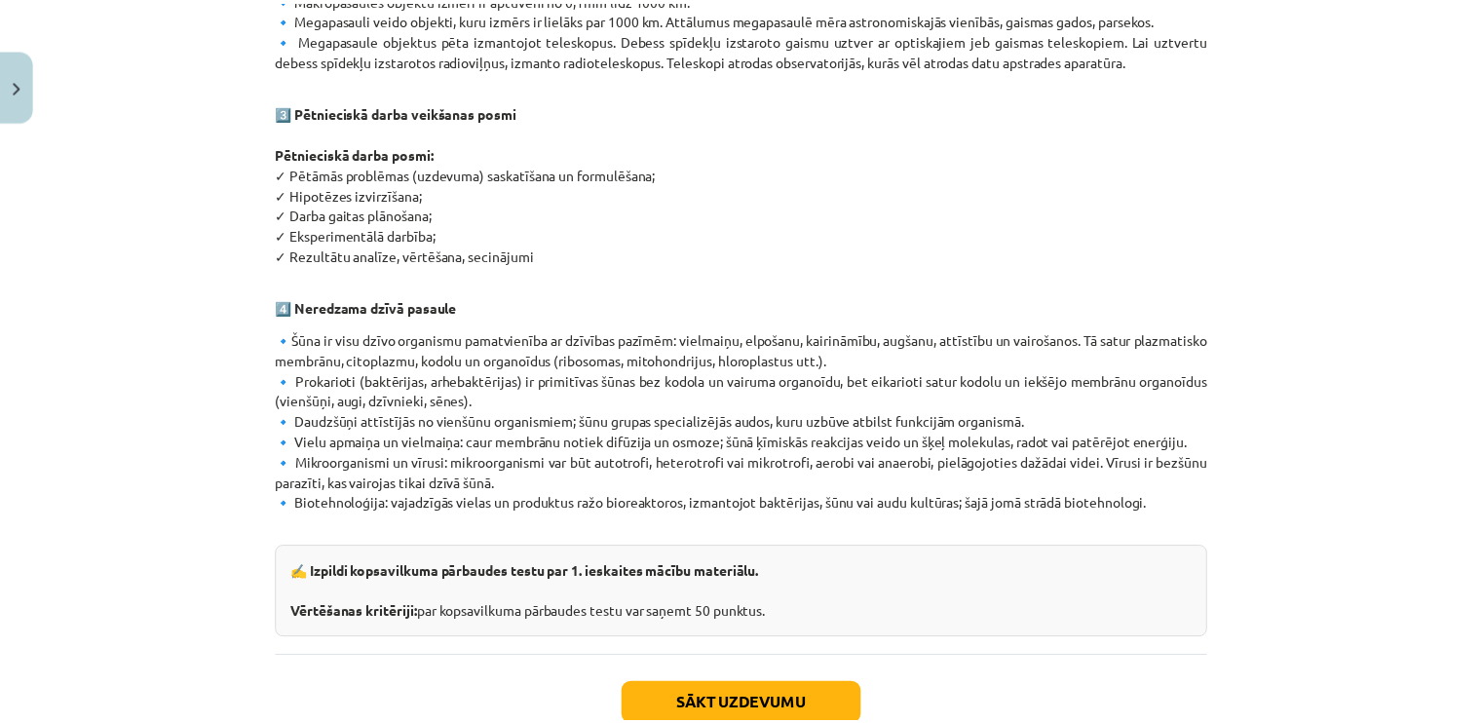
scroll to position [1149, 0]
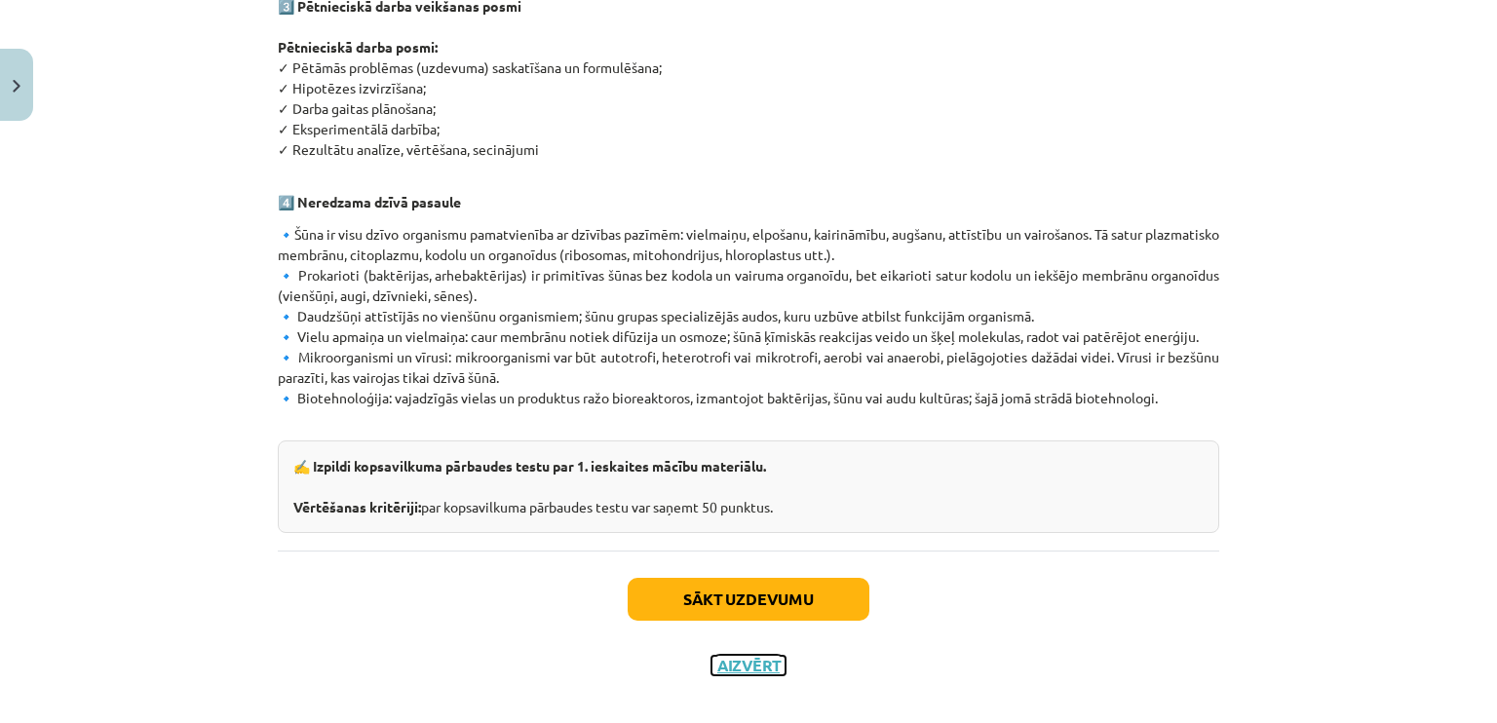
click at [722, 656] on button "Aizvērt" at bounding box center [748, 665] width 74 height 19
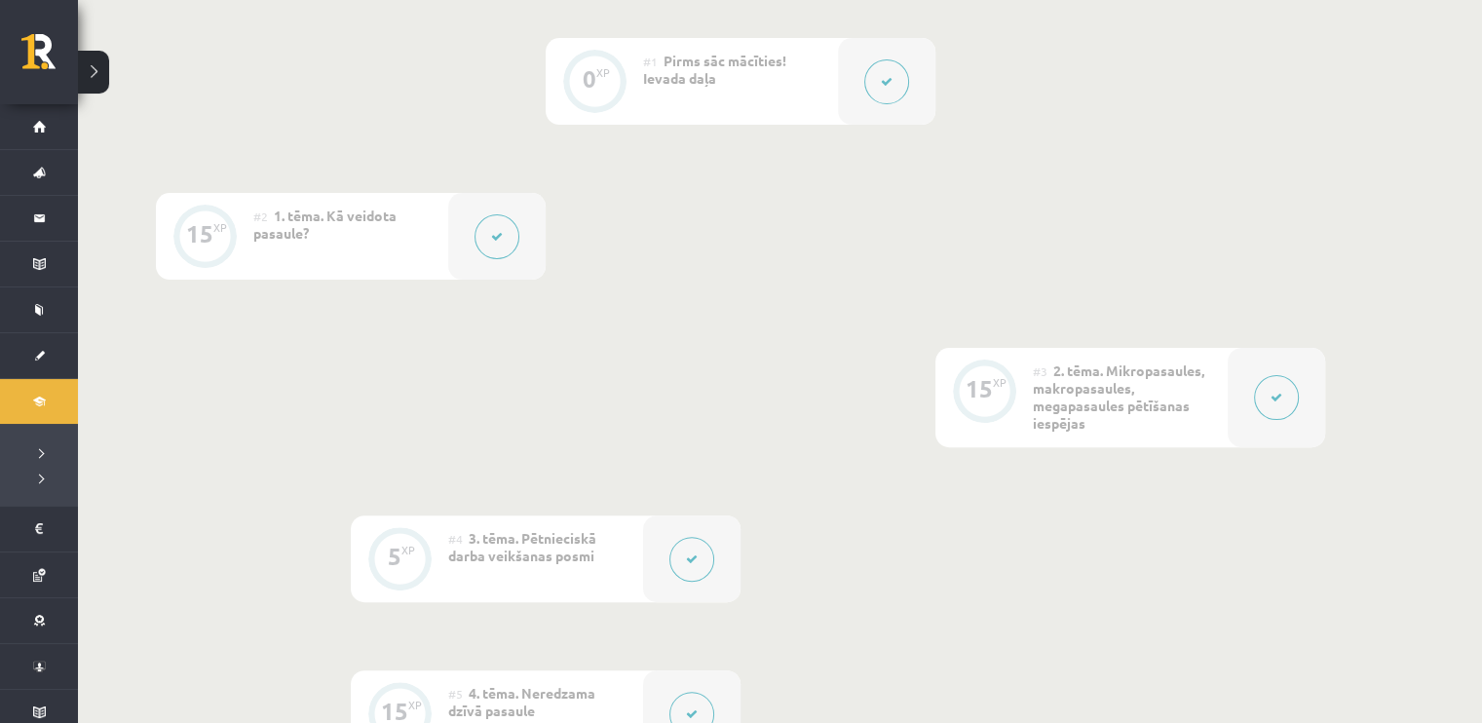
scroll to position [974, 0]
